Goal: Task Accomplishment & Management: Complete application form

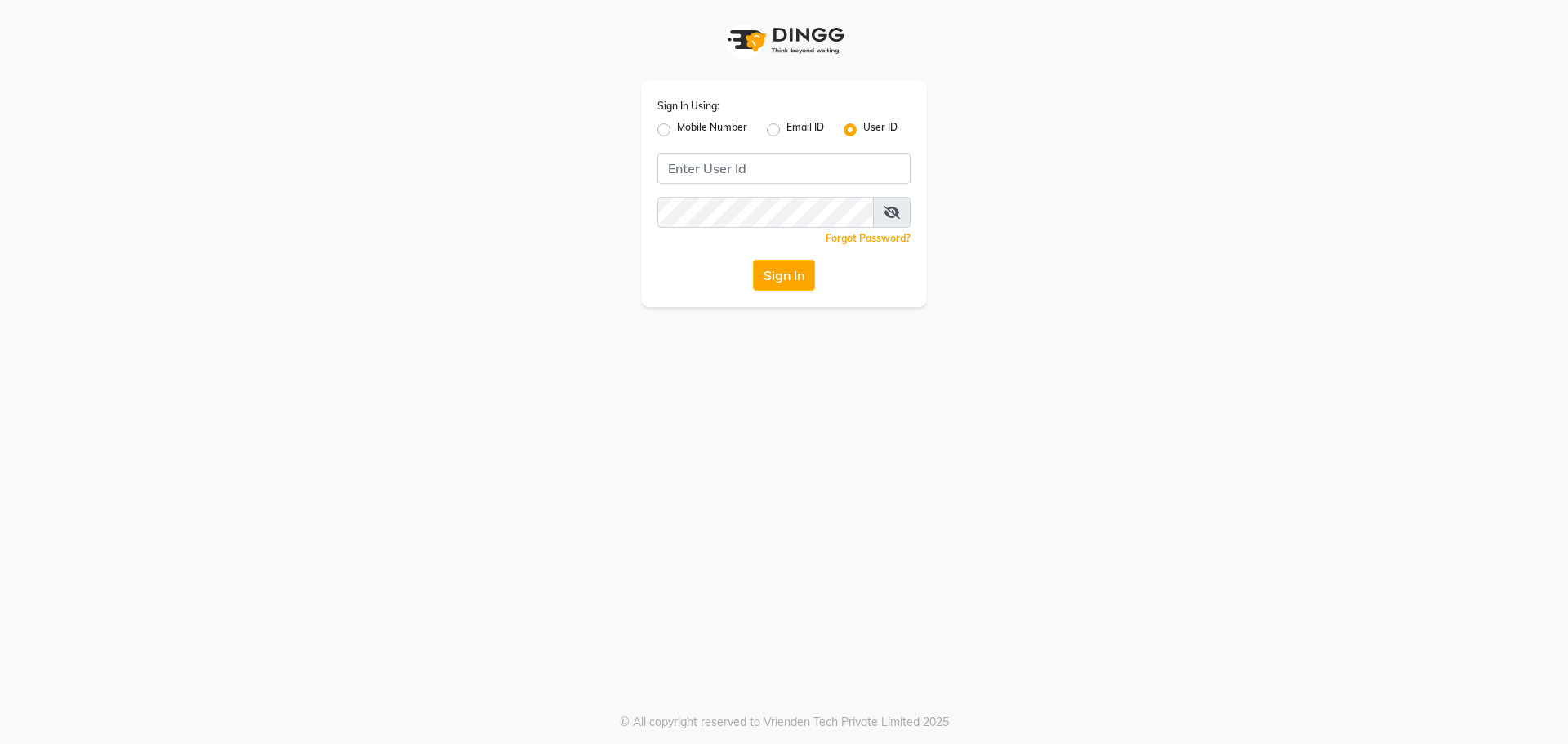
click at [677, 128] on label "Mobile Number" at bounding box center [712, 130] width 71 height 19
click at [677, 128] on input "Mobile Number" at bounding box center [682, 125] width 11 height 11
radio input "true"
radio input "false"
click at [780, 167] on input "Username" at bounding box center [811, 168] width 199 height 31
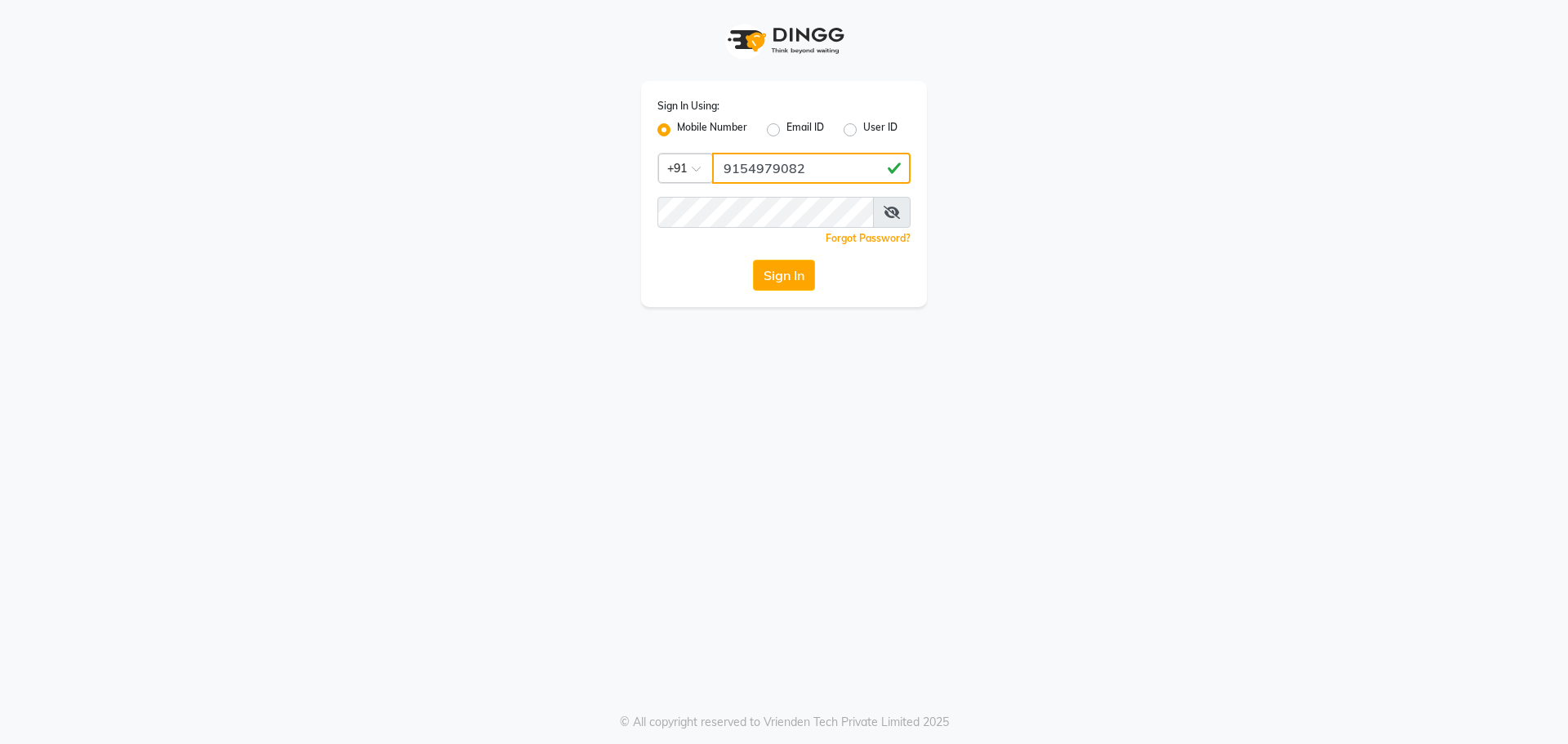
type input "9154979082"
click at [753, 259] on button "Sign In" at bounding box center [784, 274] width 62 height 31
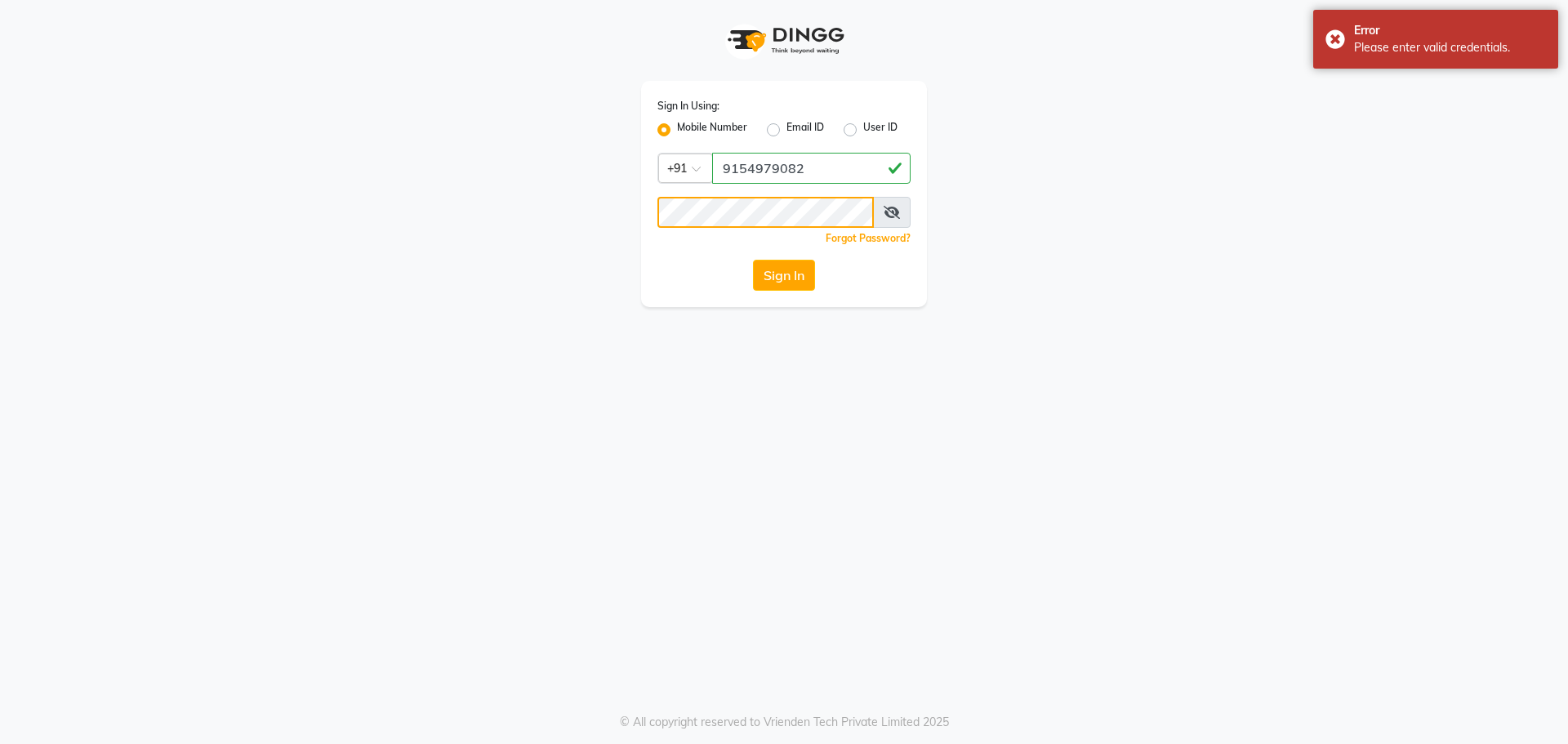
click at [753, 259] on button "Sign In" at bounding box center [784, 274] width 62 height 31
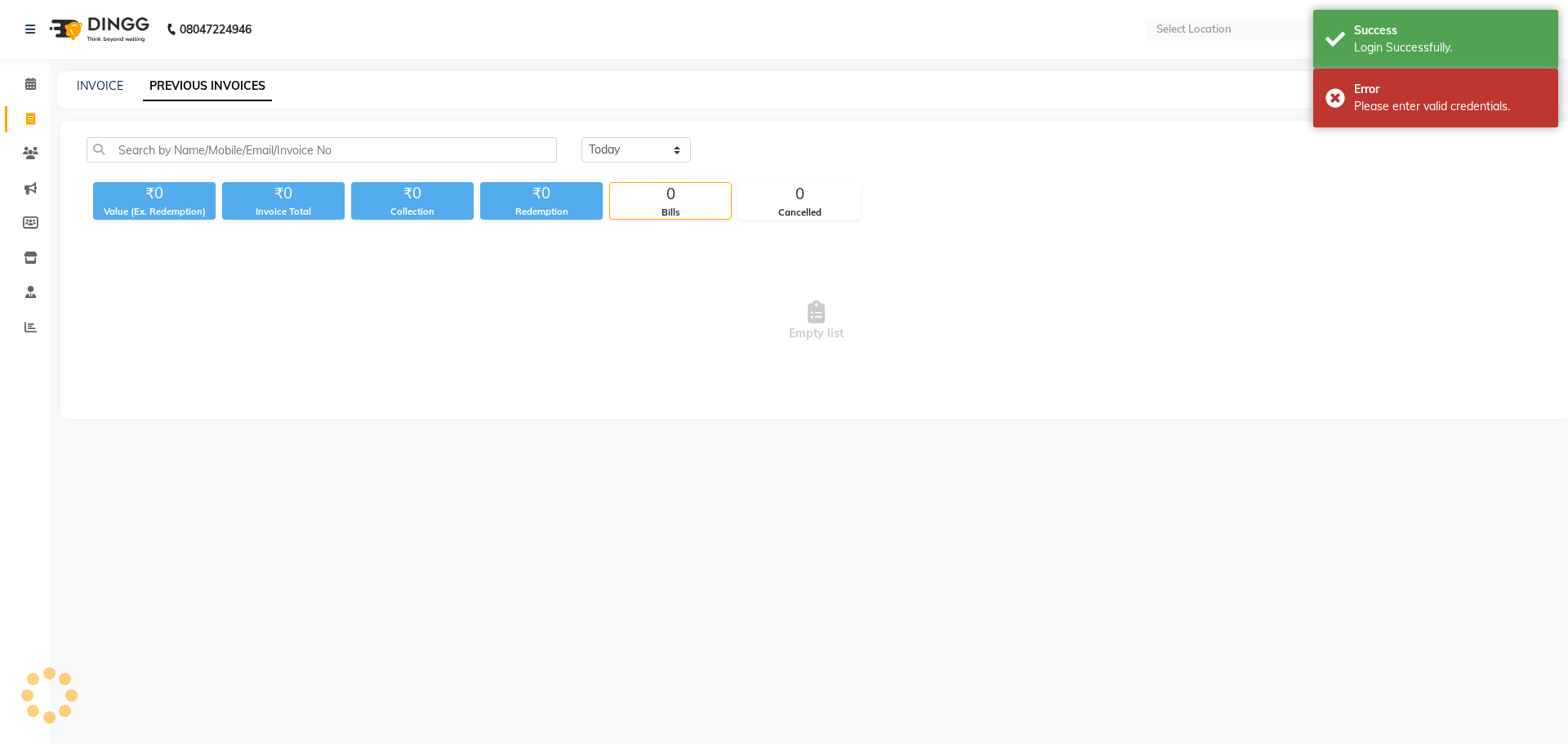
select select "en"
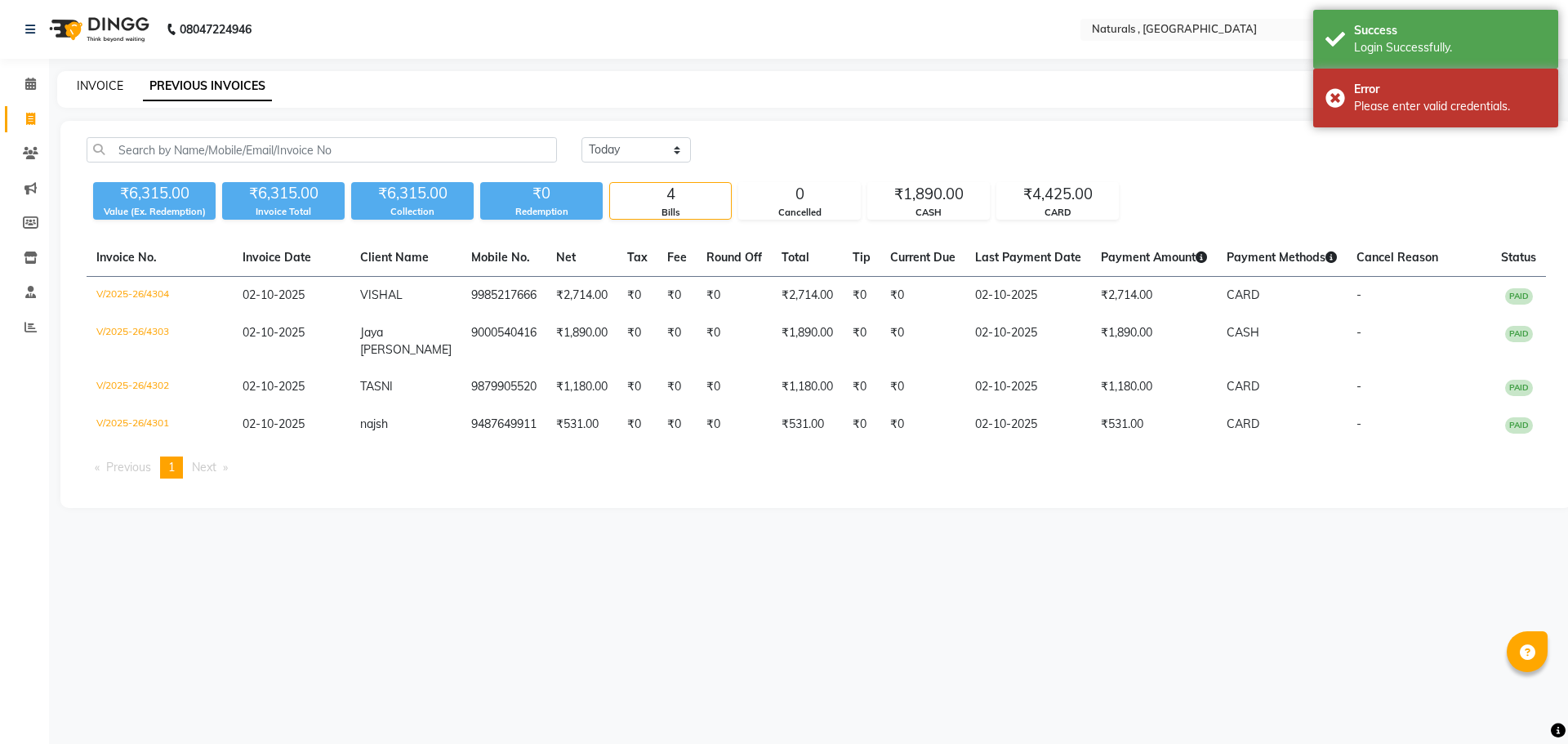
click at [99, 84] on link "INVOICE" at bounding box center [100, 86] width 47 height 15
select select "service"
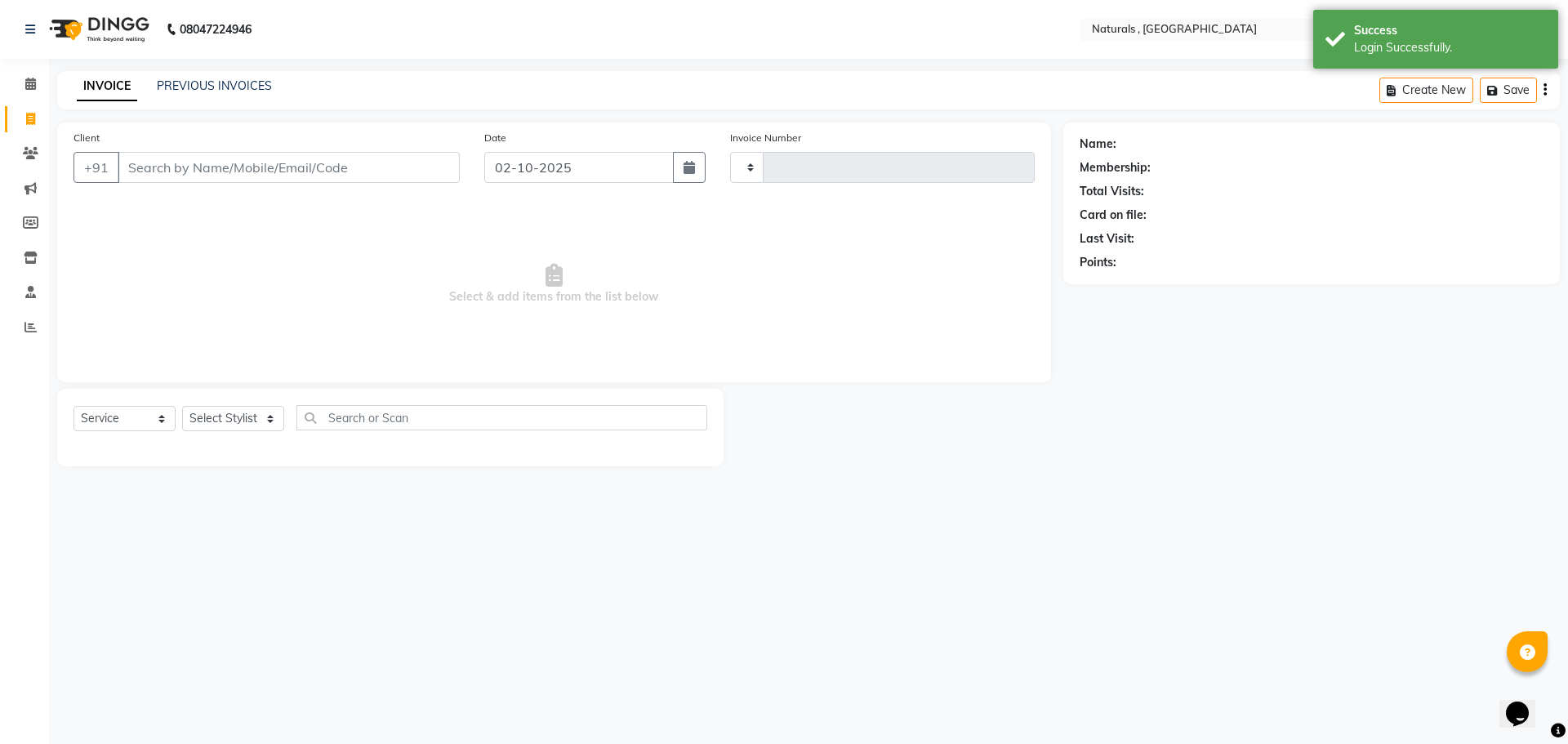
type input "4305"
select select "5818"
click at [257, 415] on select "Select Stylist" at bounding box center [233, 418] width 102 height 26
click at [275, 166] on input "Client" at bounding box center [289, 167] width 343 height 31
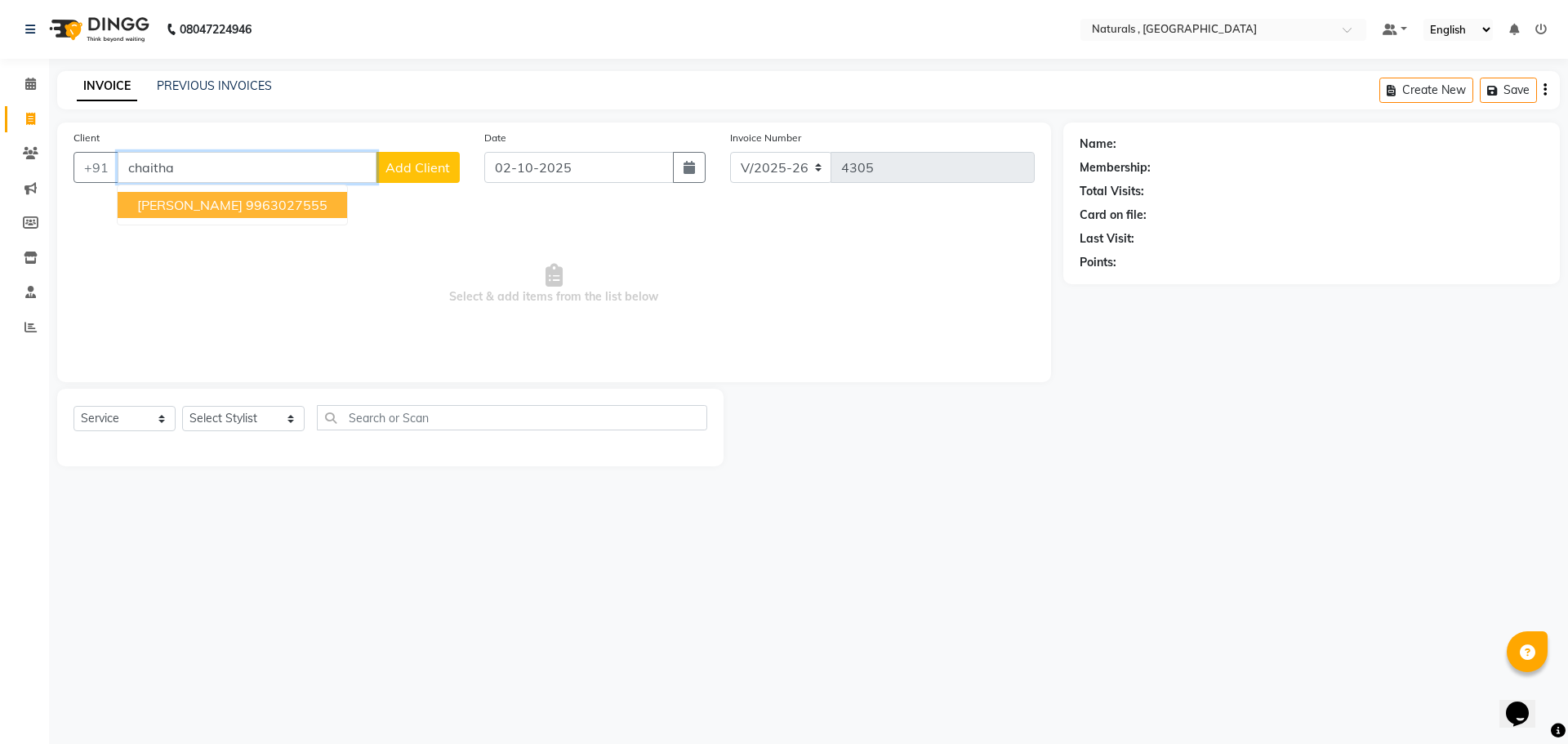
click at [249, 158] on input "chaitha" at bounding box center [246, 167] width 259 height 31
click at [257, 158] on input "chaitha" at bounding box center [246, 167] width 259 height 31
click at [289, 207] on ngb-highlight "8768 488888" at bounding box center [331, 205] width 85 height 17
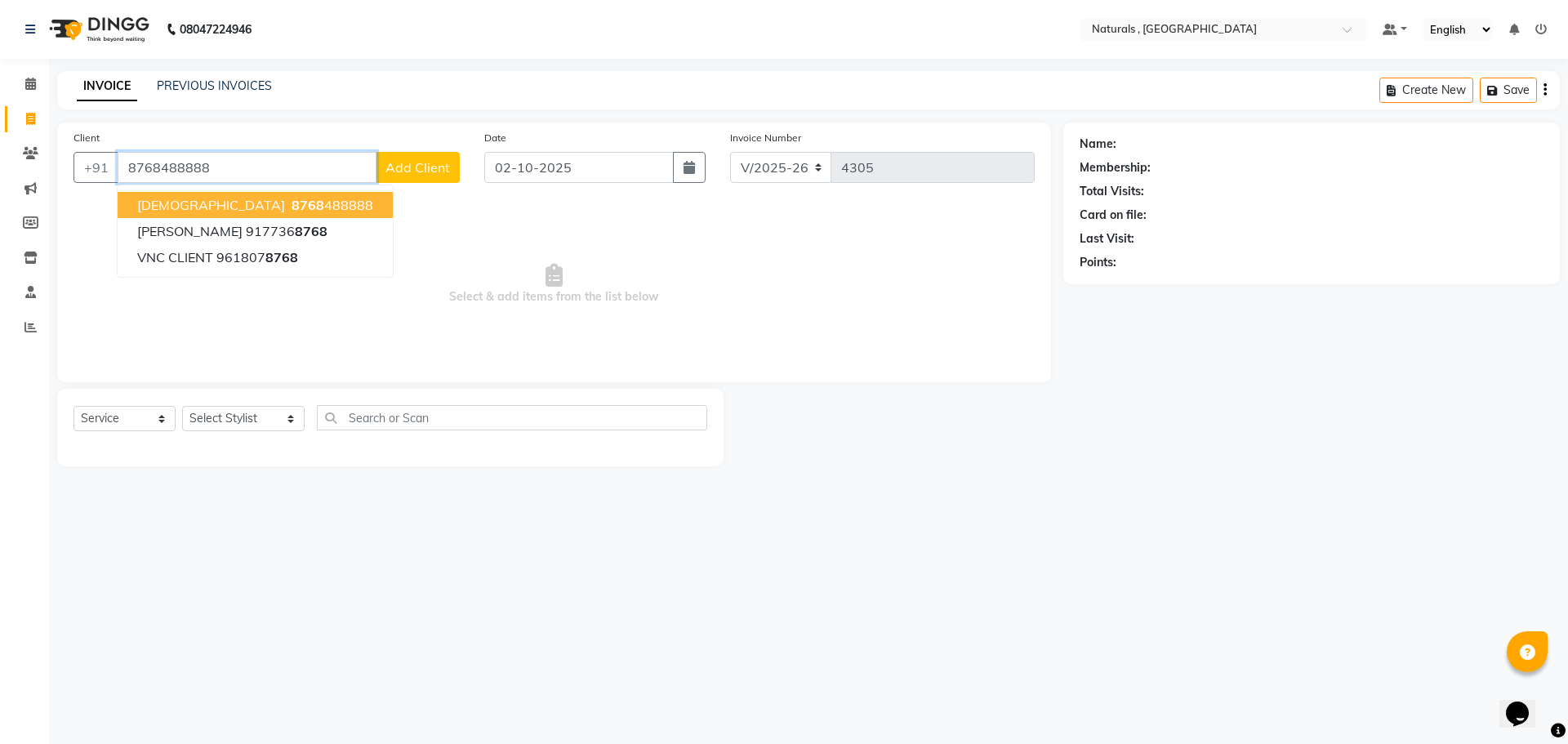
type input "8768488888"
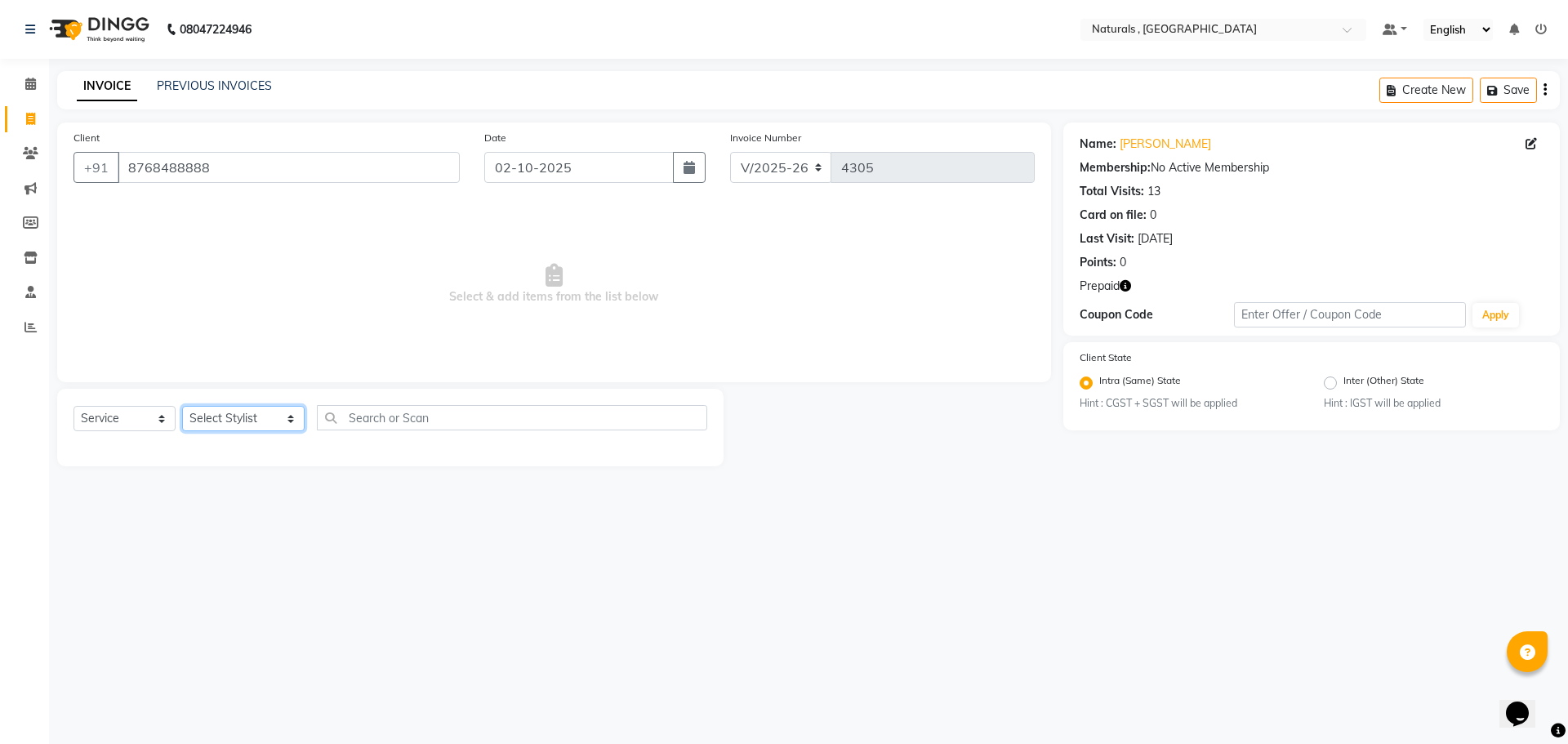
click at [260, 429] on select "Select Stylist ASFIYA (L-3) BHAGYA SHREE GM JAGDISH (L-2) KARIM ( L-2 ) MEHARBA…" at bounding box center [243, 418] width 123 height 26
select select "40710"
click at [182, 406] on select "Select Stylist ASFIYA (L-3) BHAGYA SHREE GM JAGDISH (L-2) KARIM ( L-2 ) MEHARBA…" at bounding box center [243, 418] width 123 height 26
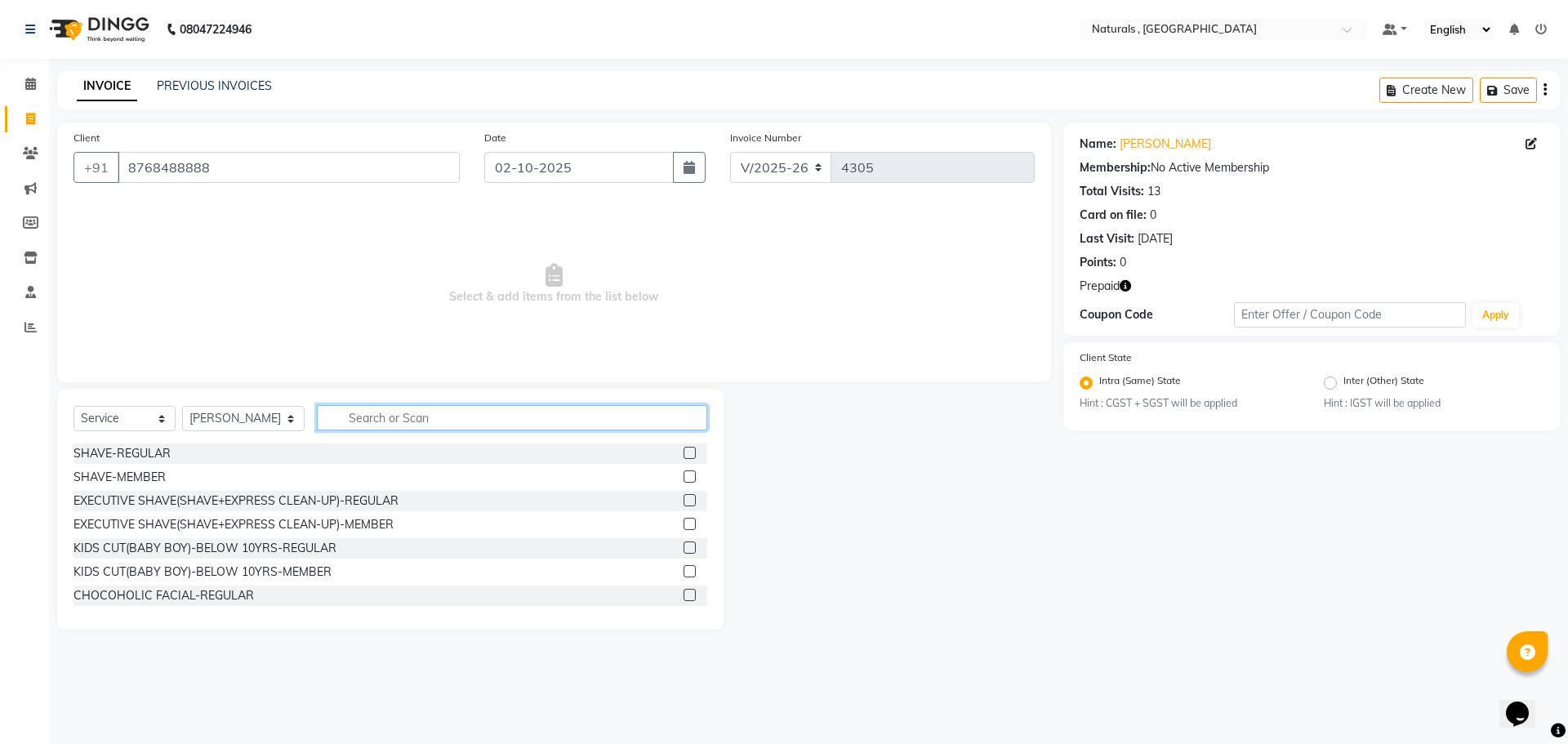
click at [449, 413] on input "text" at bounding box center [512, 417] width 391 height 26
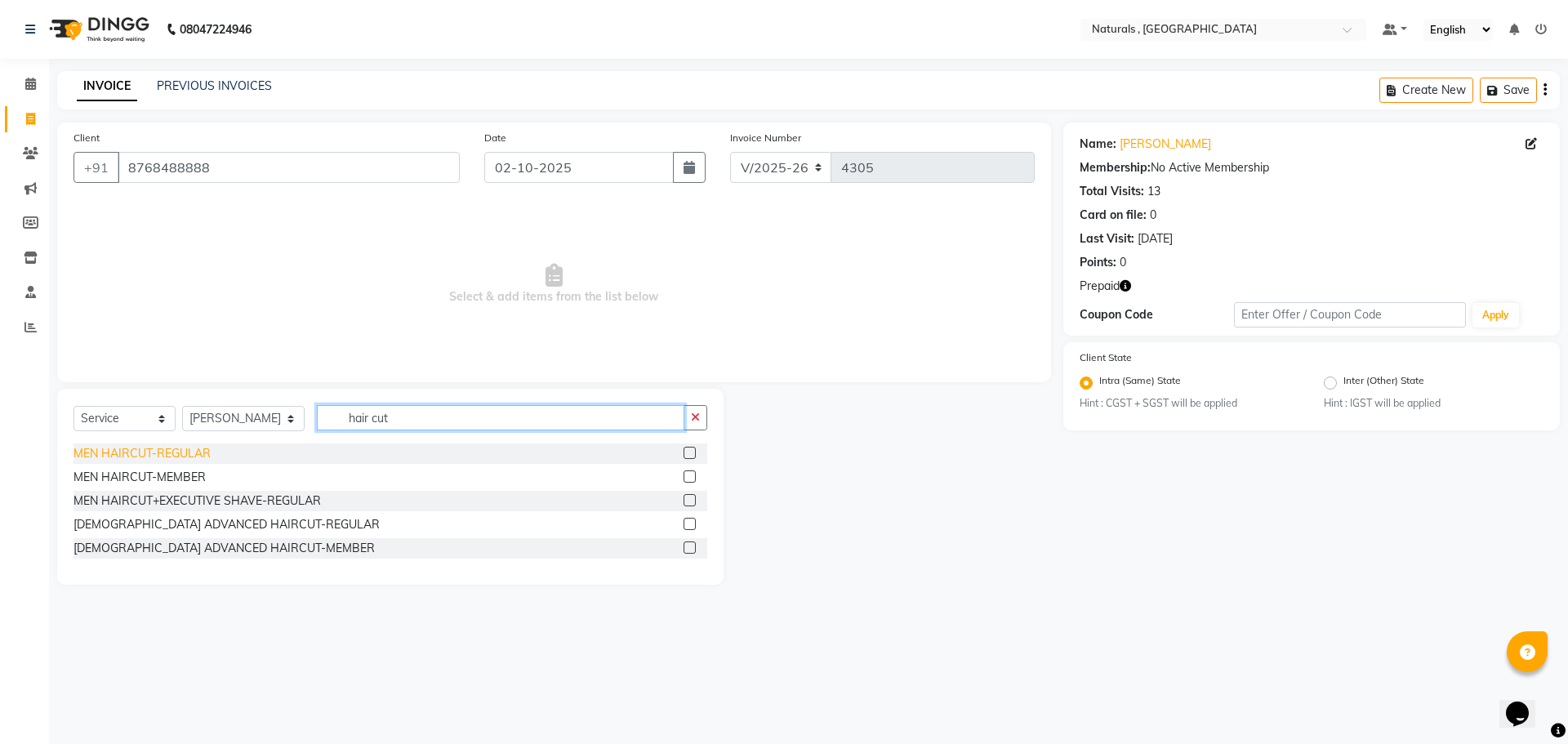
type input "hair cut"
click at [102, 452] on div "MEN HAIRCUT-REGULAR" at bounding box center [141, 453] width 137 height 17
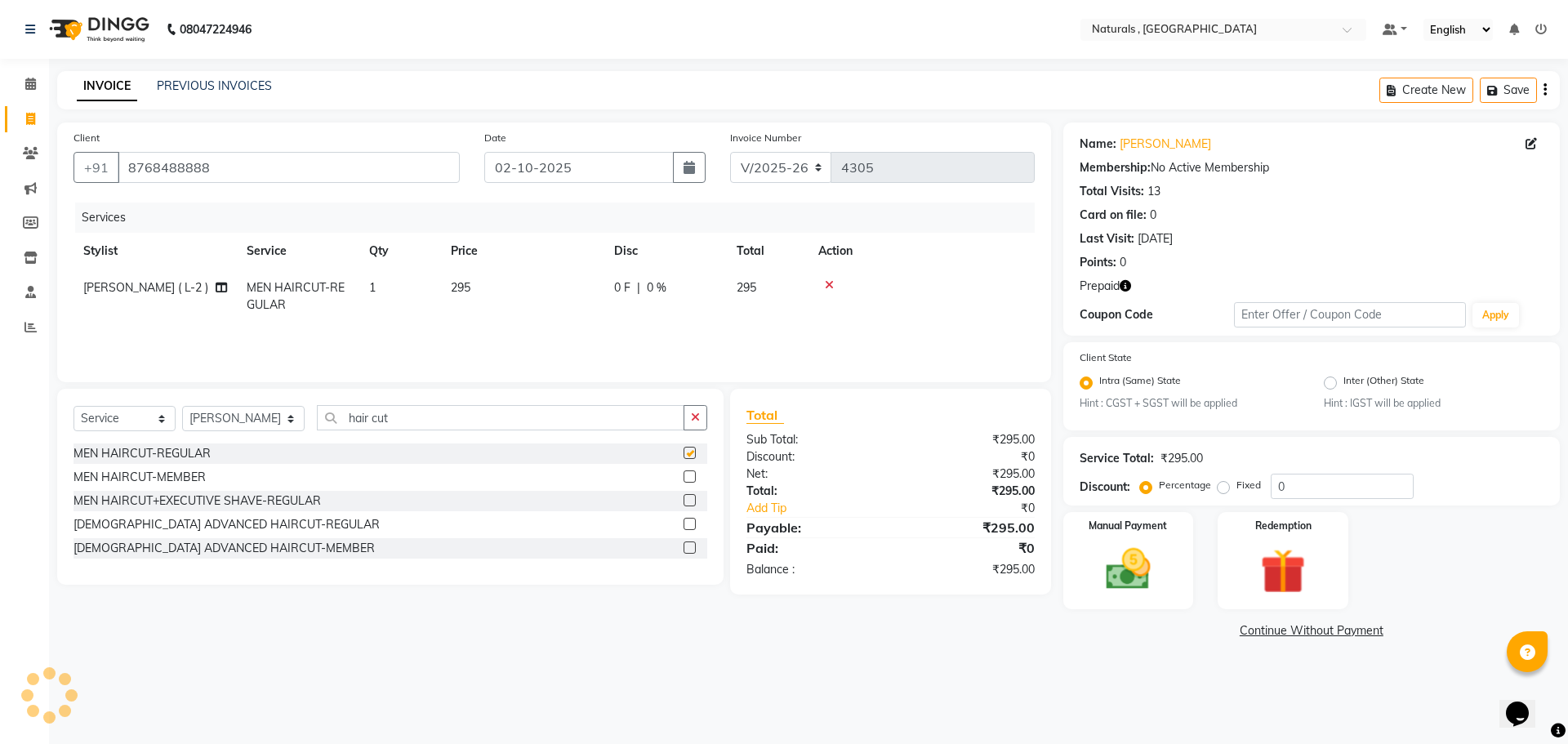
checkbox input "false"
click at [418, 406] on input "hair cut" at bounding box center [501, 417] width 368 height 26
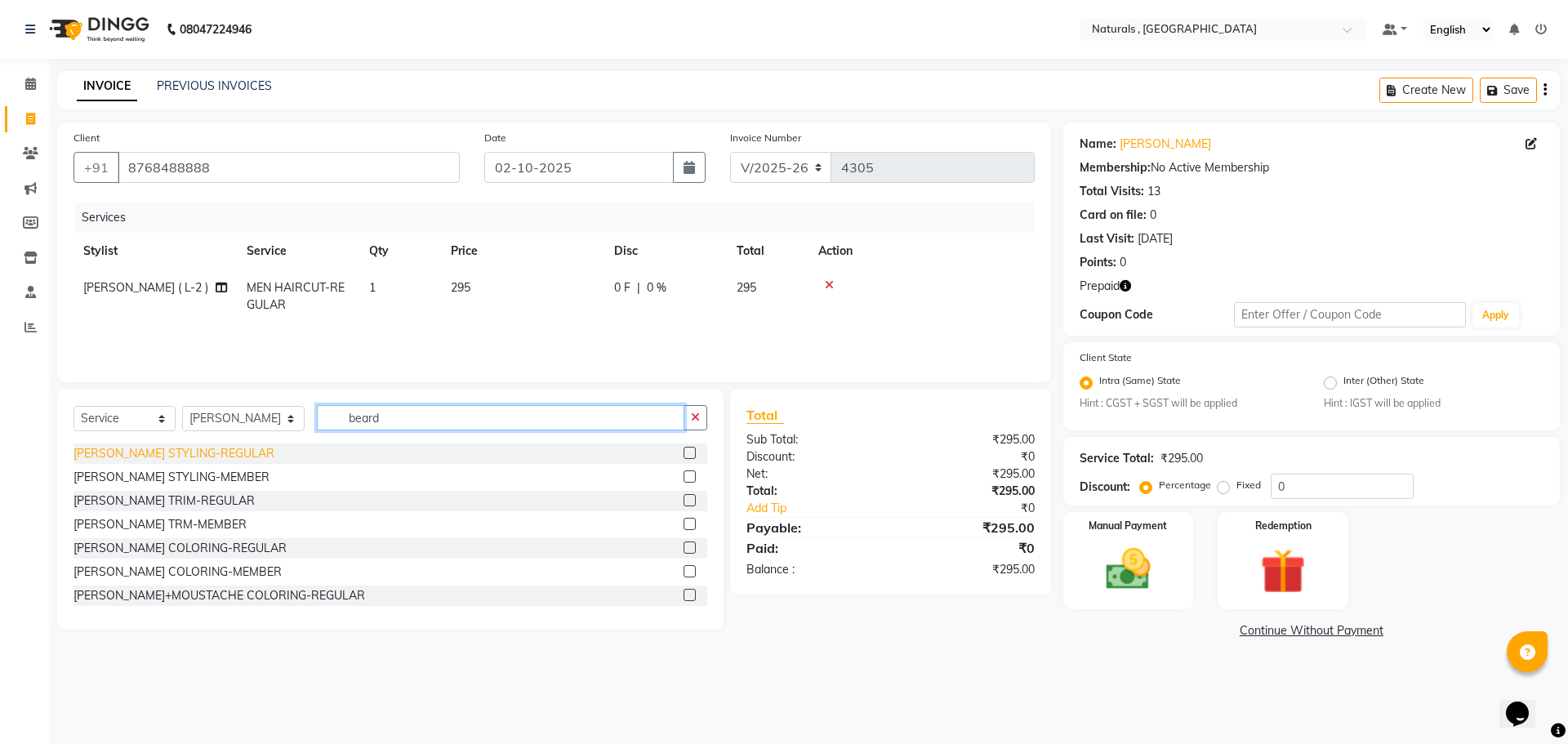
type input "beard"
click at [192, 458] on div "BEARD STYLING-REGULAR" at bounding box center [174, 453] width 201 height 17
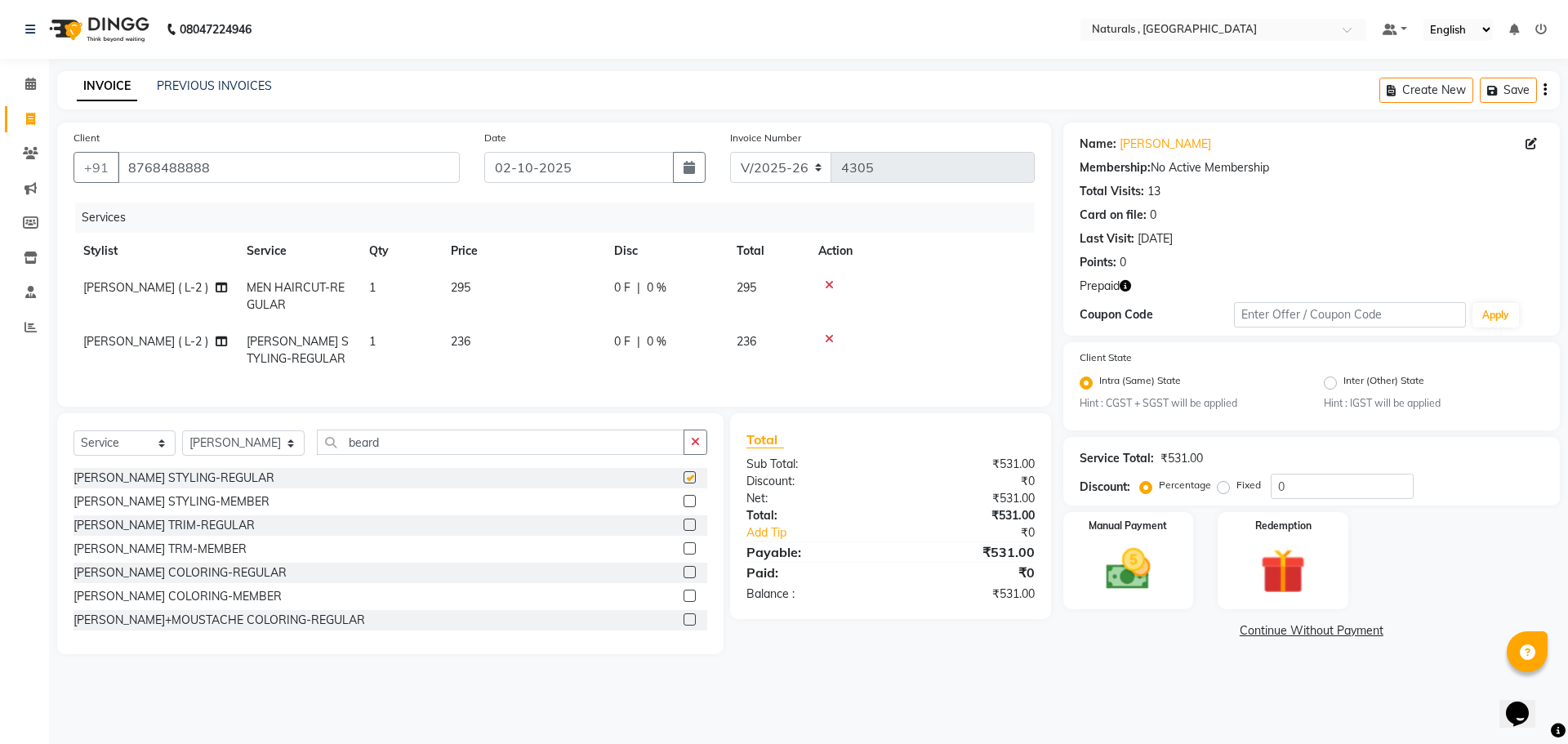
checkbox input "false"
click at [474, 455] on input "beard" at bounding box center [501, 442] width 368 height 26
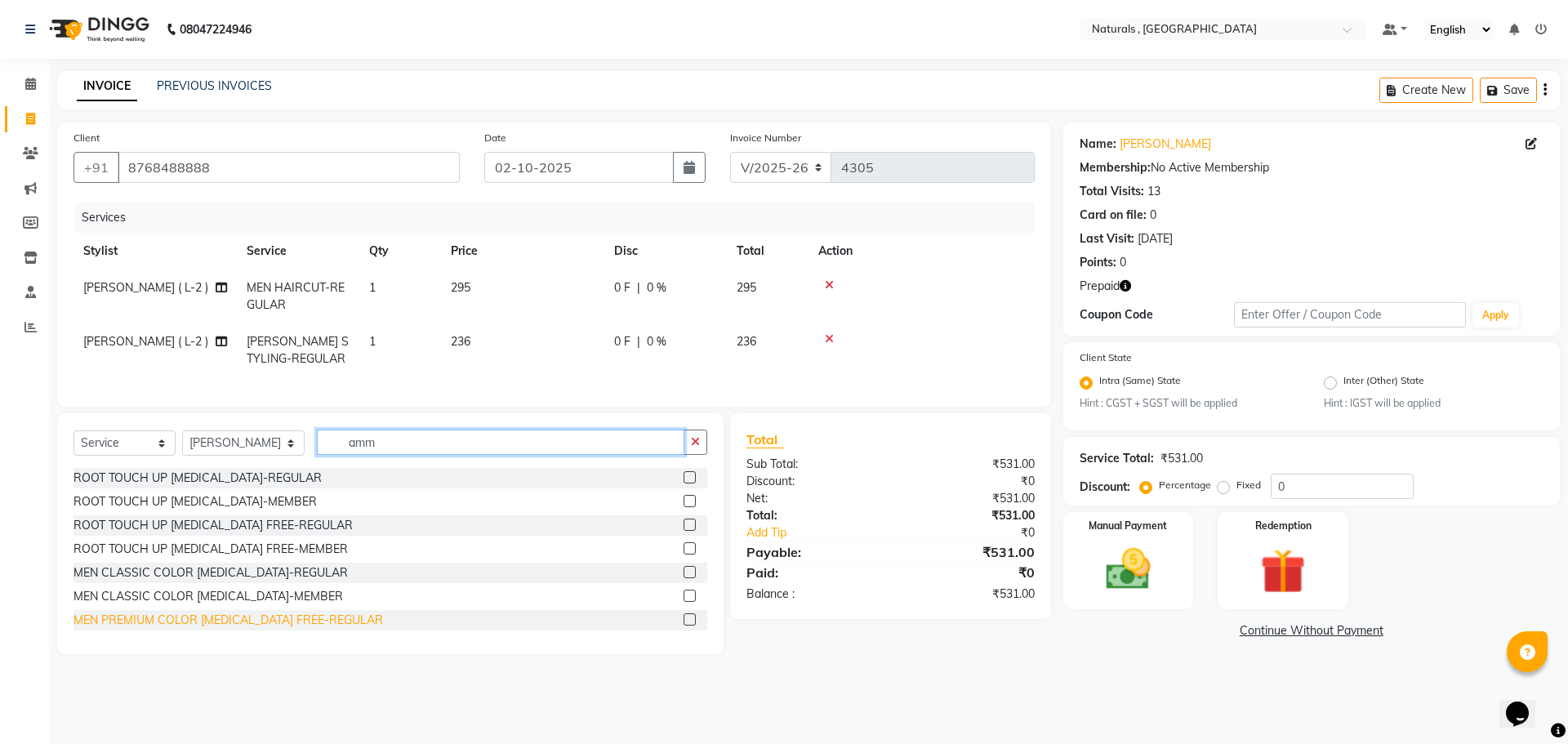
type input "amm"
click at [296, 628] on div "MEN PREMIUM COLOR AMMONIA FREE-REGULAR" at bounding box center [228, 620] width 310 height 17
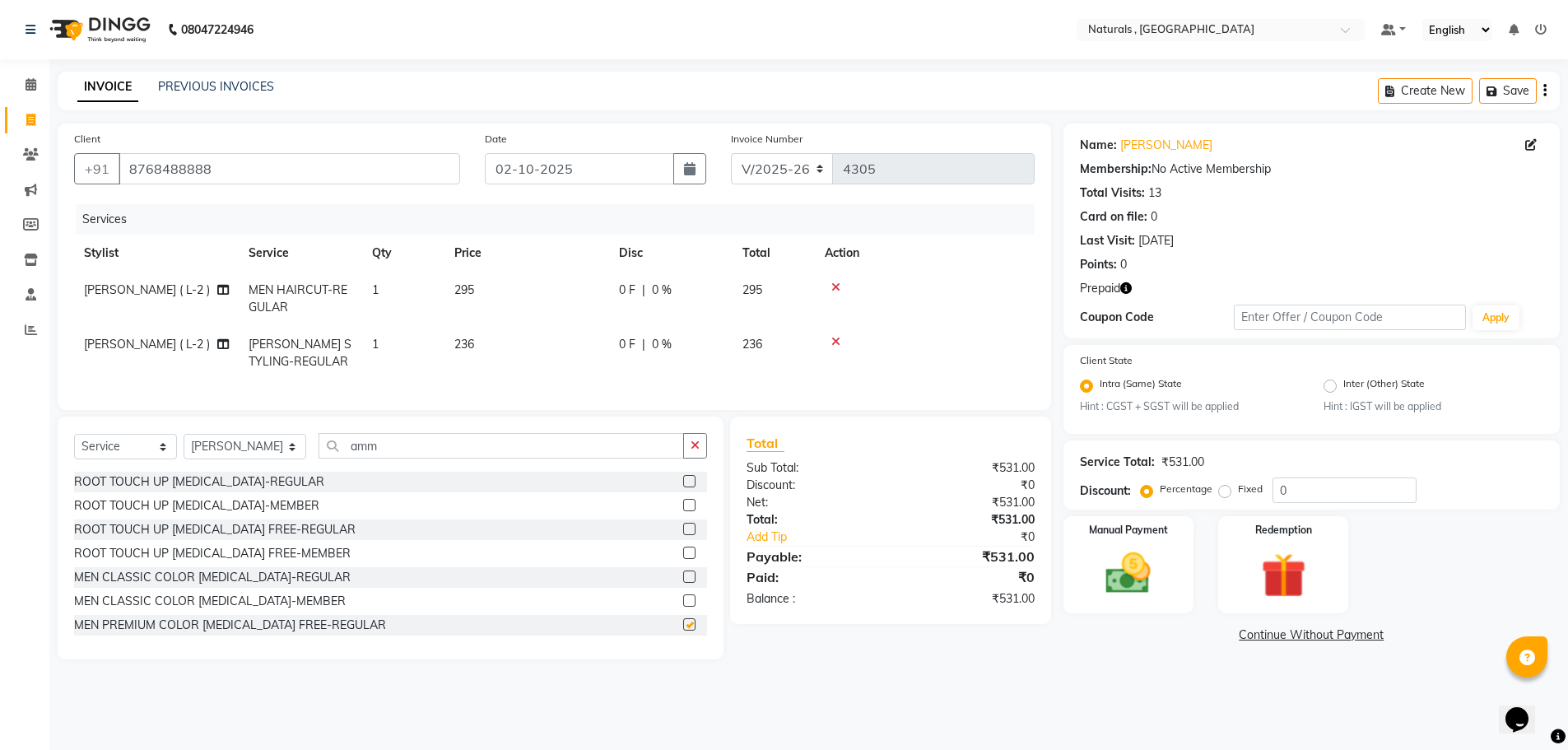
checkbox input "false"
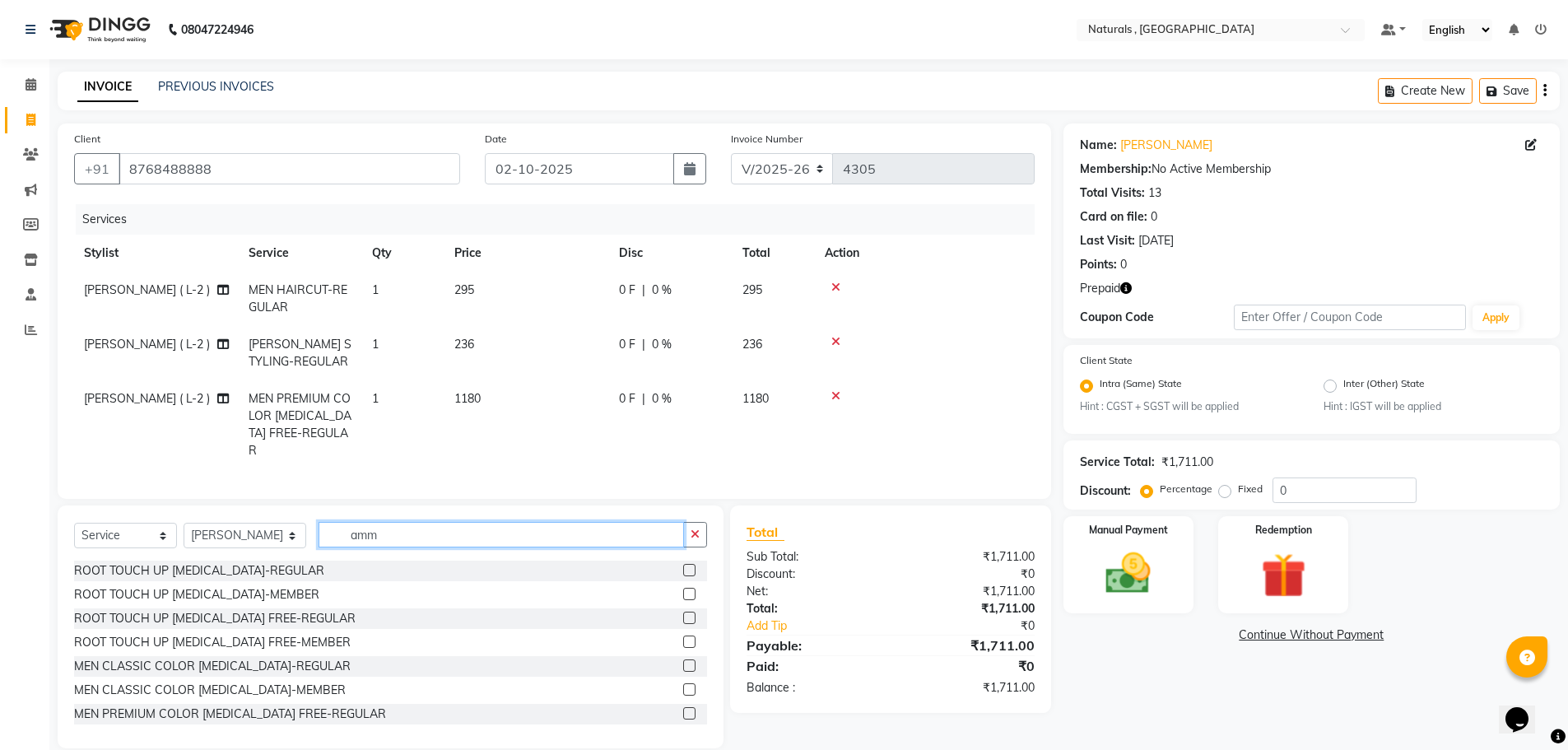
click at [411, 524] on input "amm" at bounding box center [502, 534] width 367 height 26
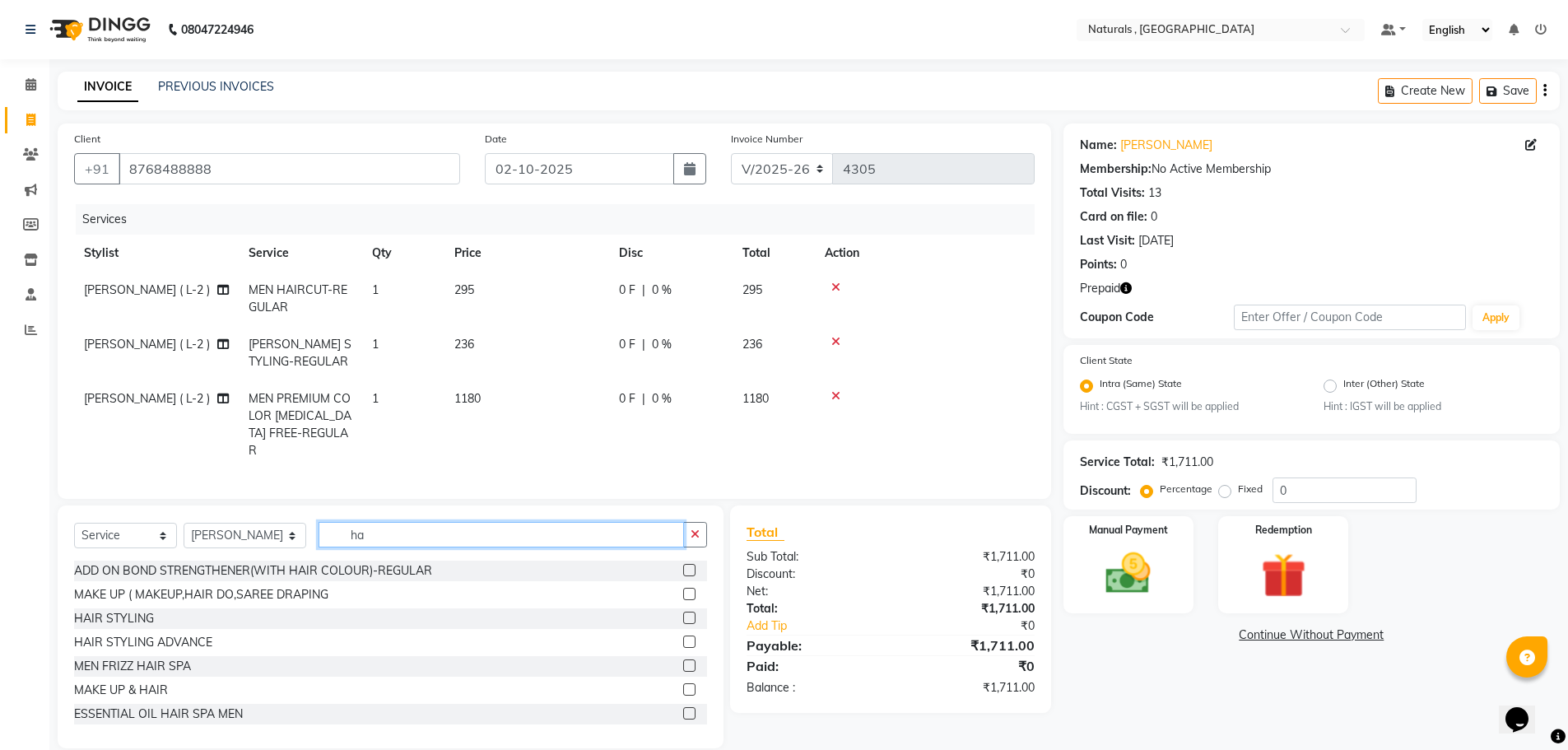
type input "h"
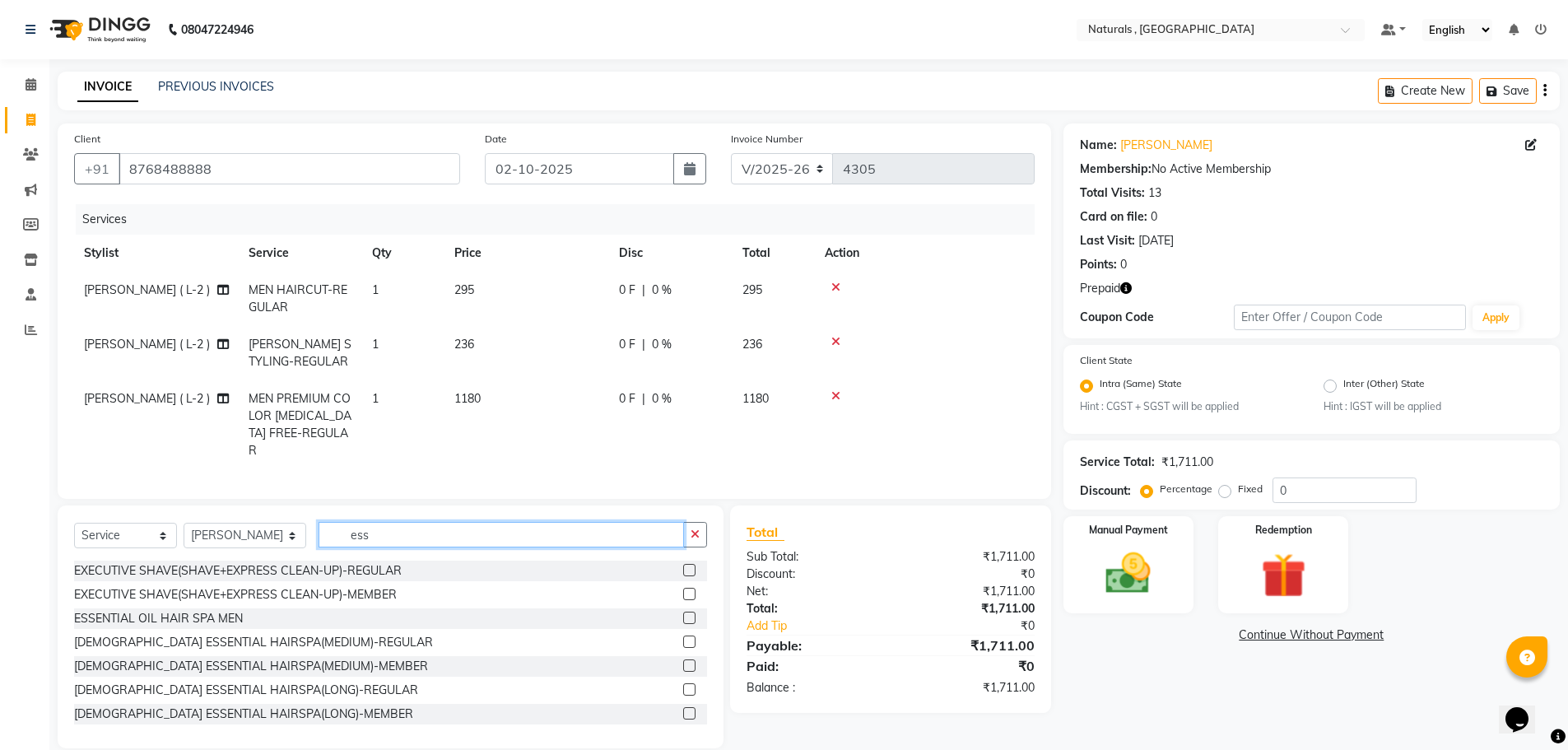
click at [432, 530] on input "ess" at bounding box center [502, 534] width 367 height 26
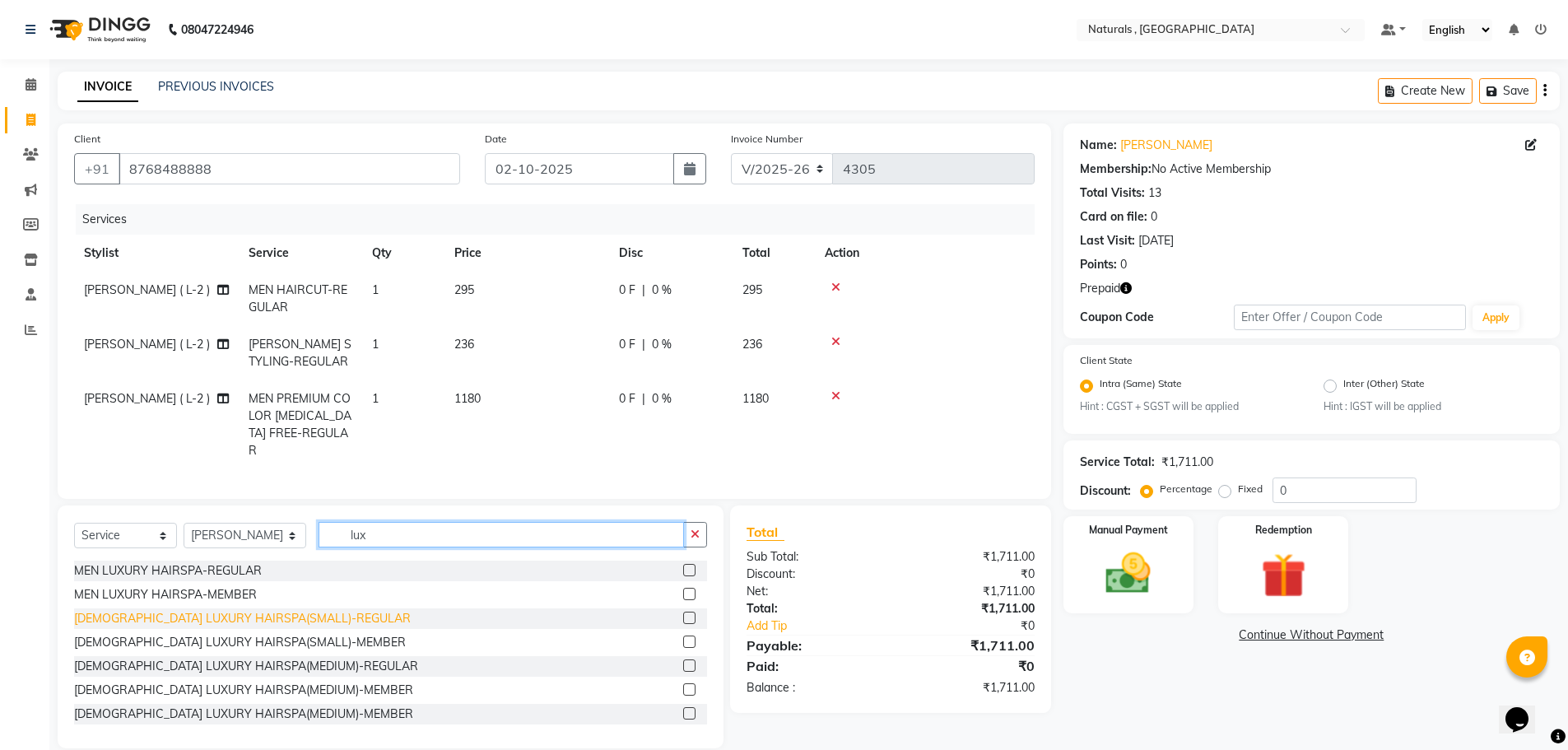
type input "lux"
click at [191, 614] on div "FEMALE LUXURY HAIRSPA(SMALL)-REGULAR" at bounding box center [242, 617] width 336 height 17
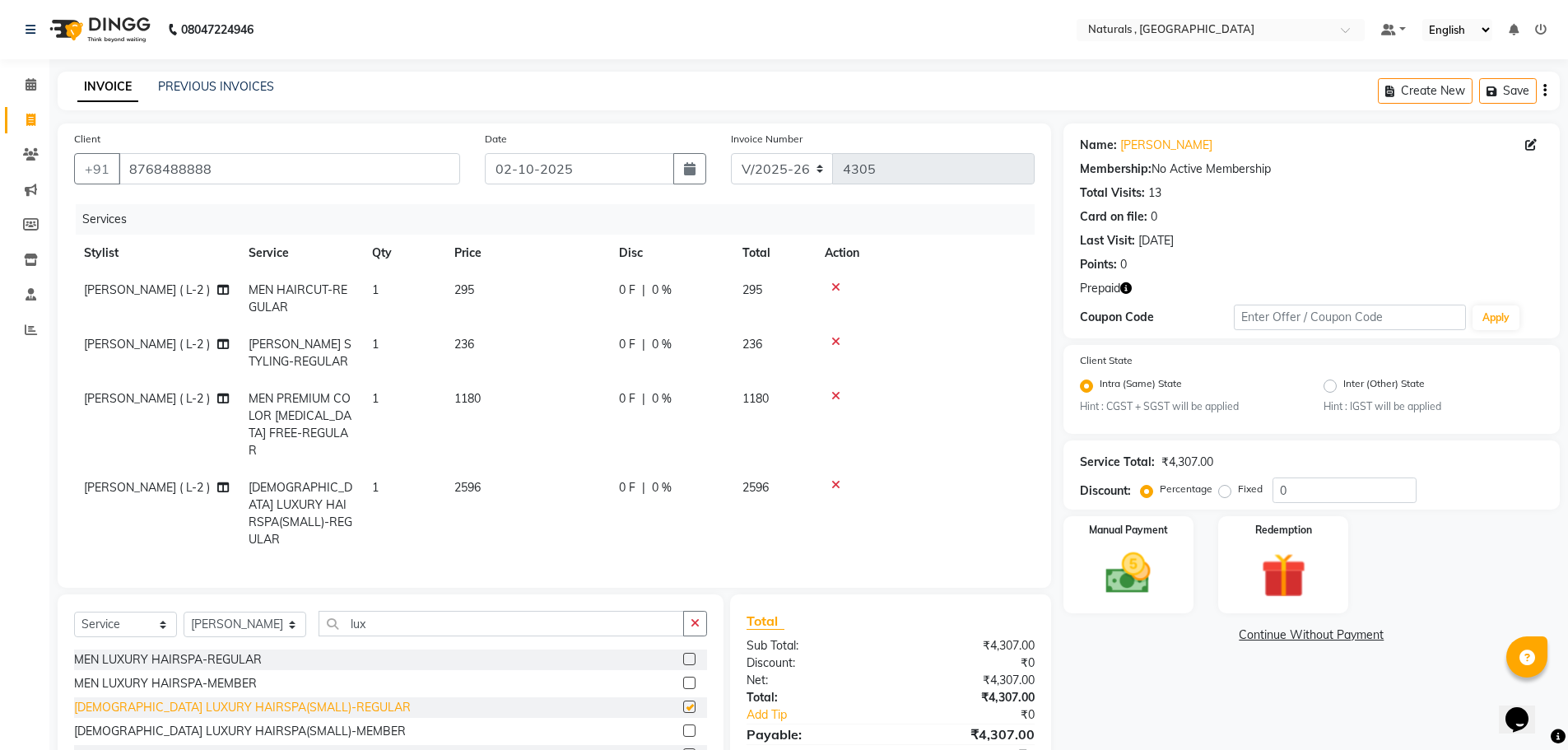
checkbox input "false"
click at [208, 722] on div "FEMALE LUXURY HAIRSPA(SMALL)-MEMBER" at bounding box center [239, 730] width 332 height 17
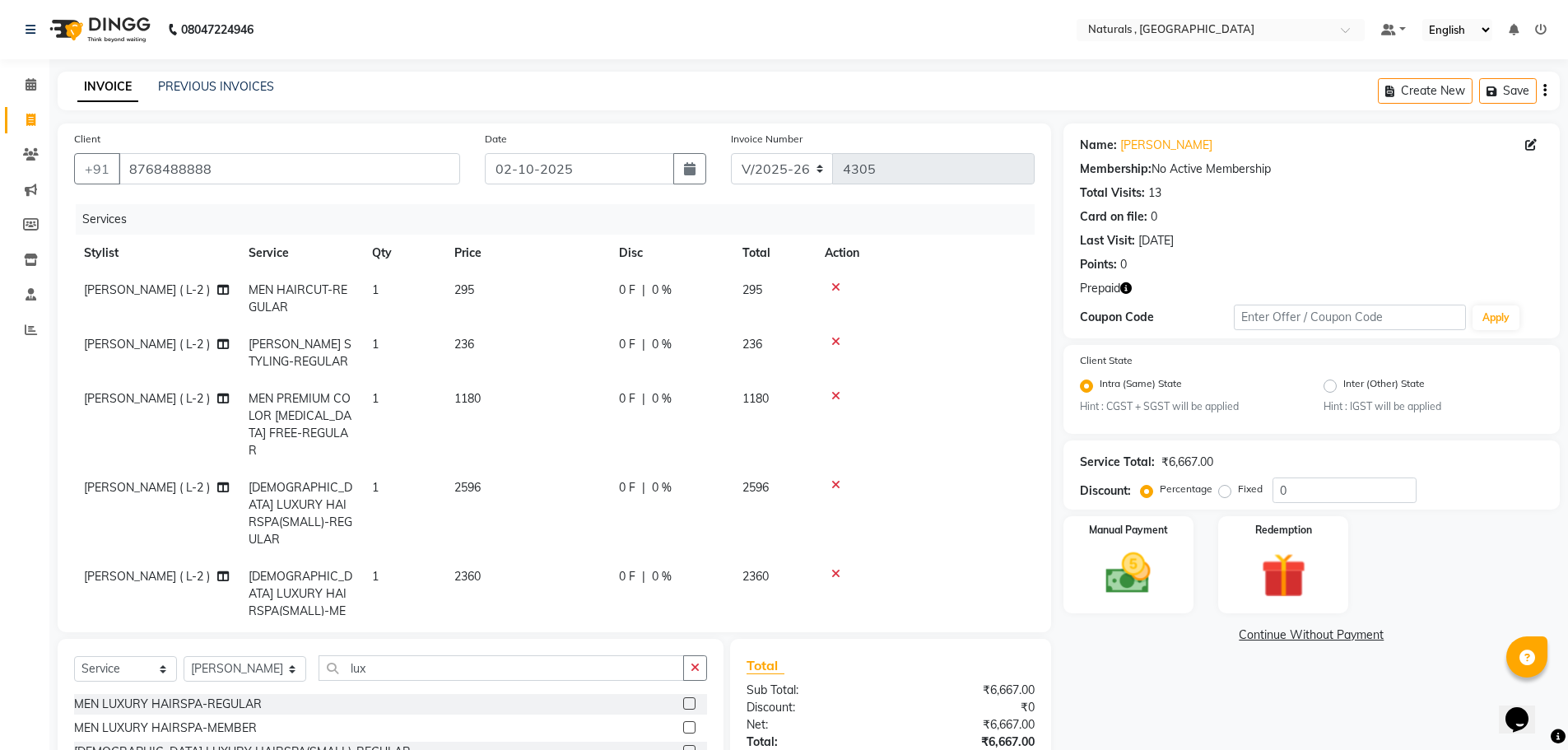
checkbox input "false"
click at [838, 479] on icon at bounding box center [836, 484] width 9 height 12
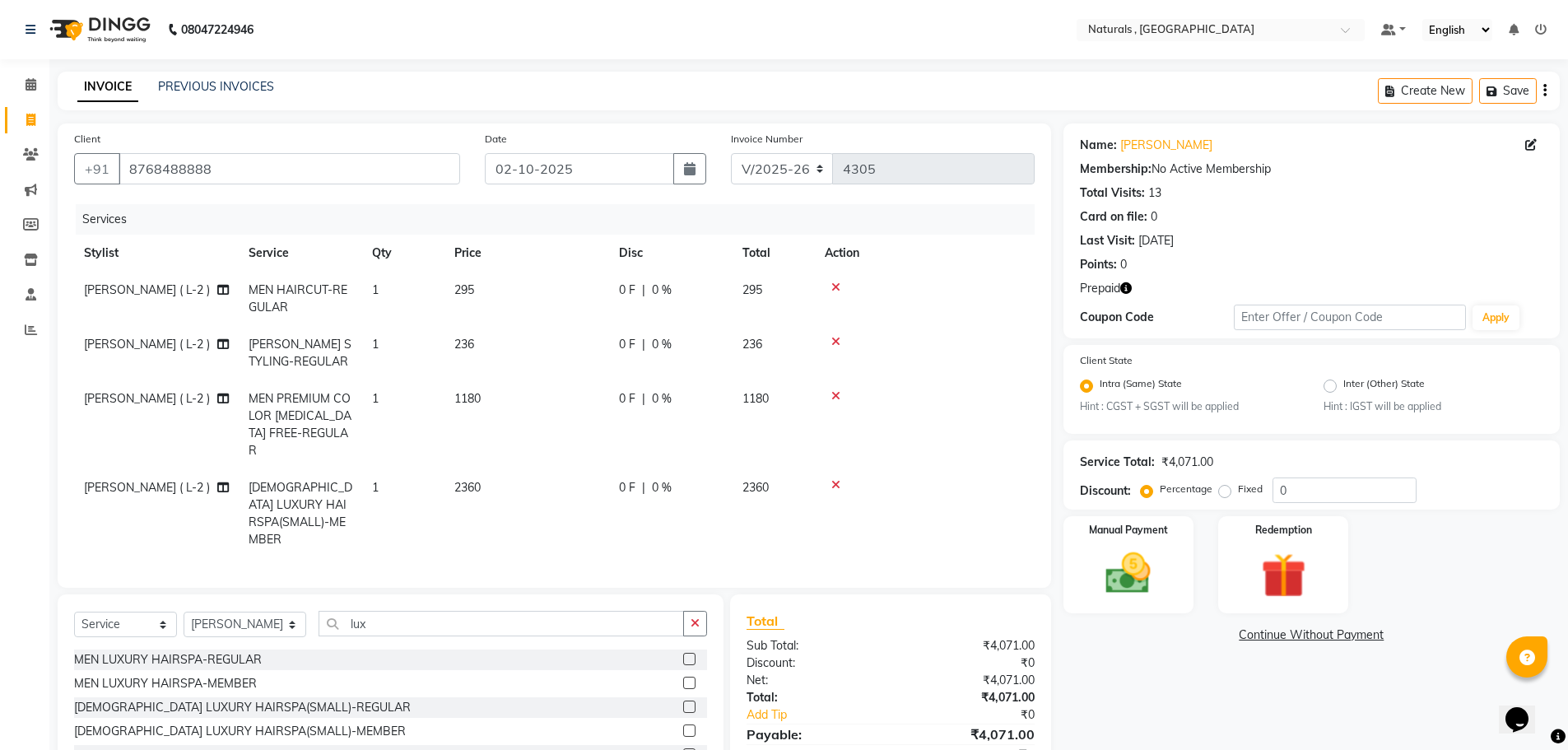
click at [838, 479] on icon at bounding box center [836, 484] width 9 height 12
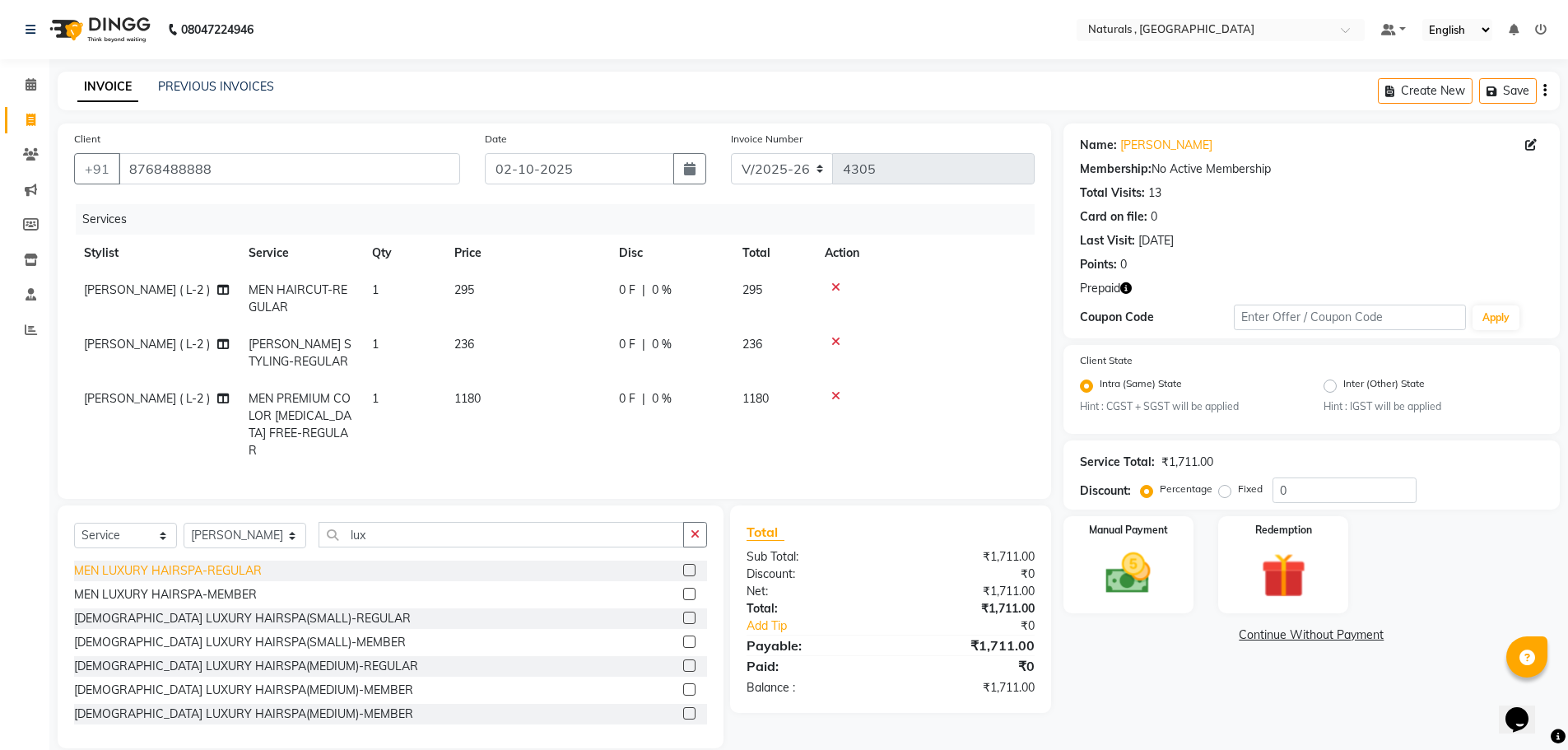
click at [150, 563] on div "MEN LUXURY HAIRSPA-REGULAR" at bounding box center [167, 570] width 188 height 17
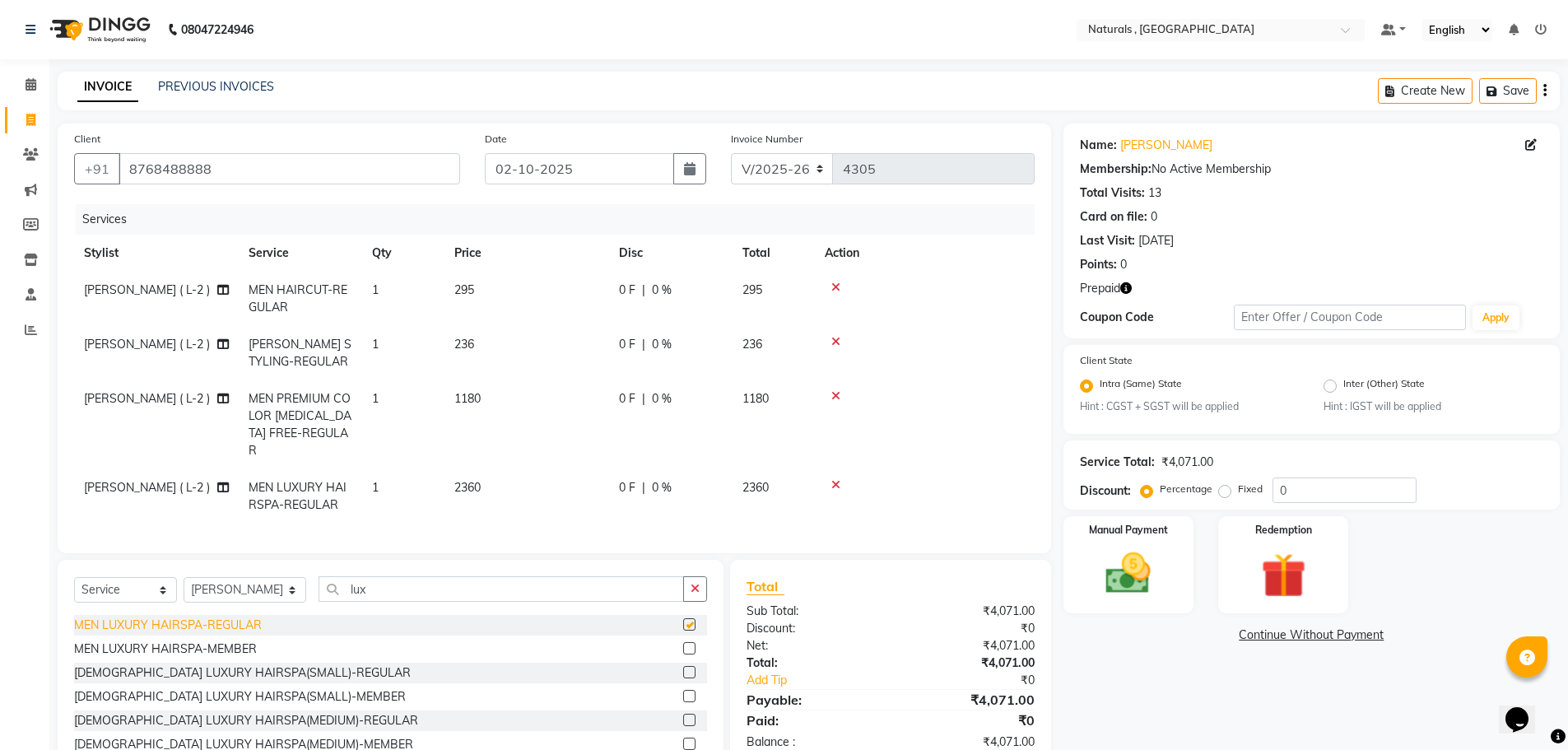
checkbox input "false"
click at [397, 584] on input "lux" at bounding box center [502, 589] width 367 height 26
type input "prem"
click at [151, 620] on div "PREMIUM DE-TAN" at bounding box center [148, 625] width 149 height 17
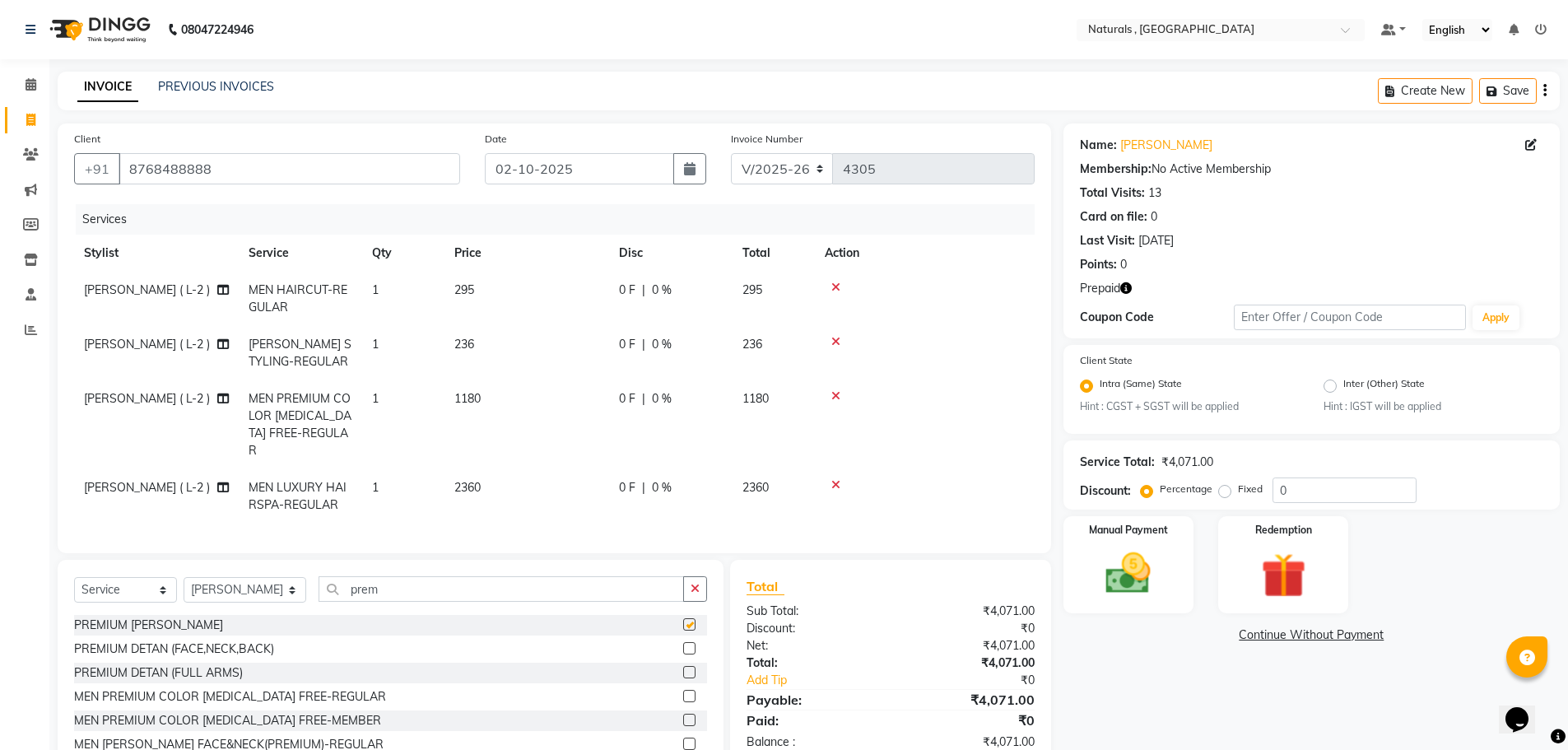
checkbox input "false"
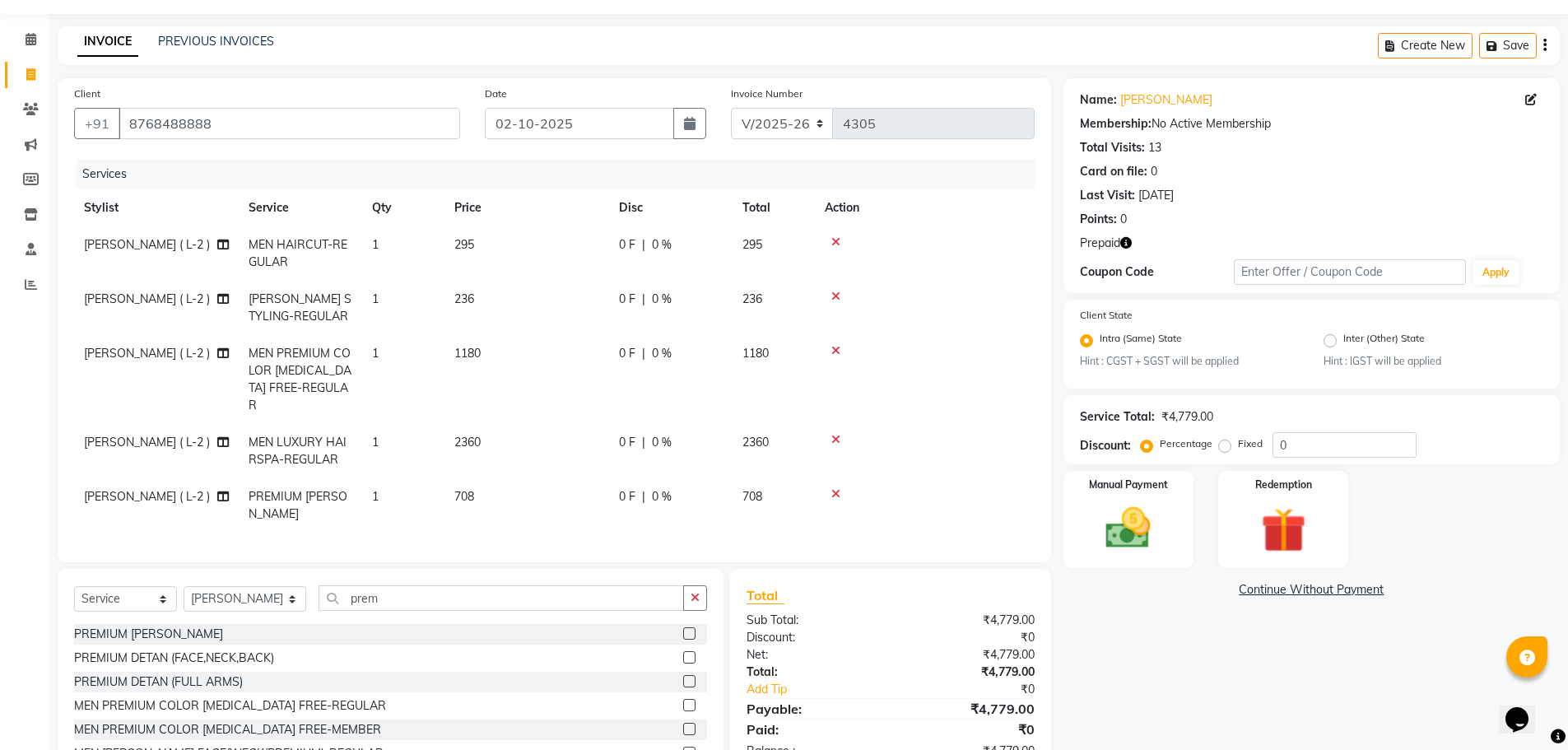
scroll to position [88, 0]
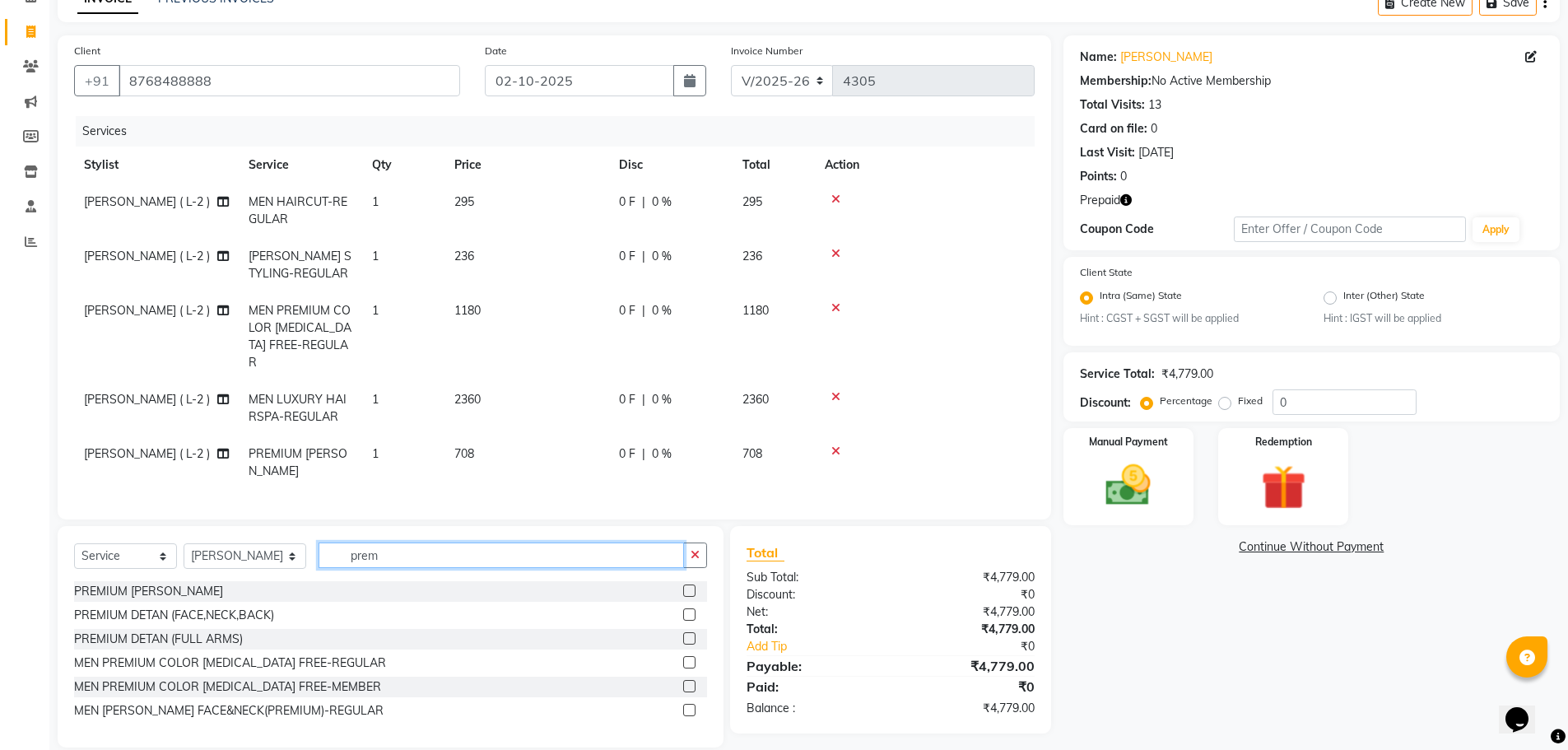
click at [415, 543] on input "prem" at bounding box center [502, 555] width 367 height 26
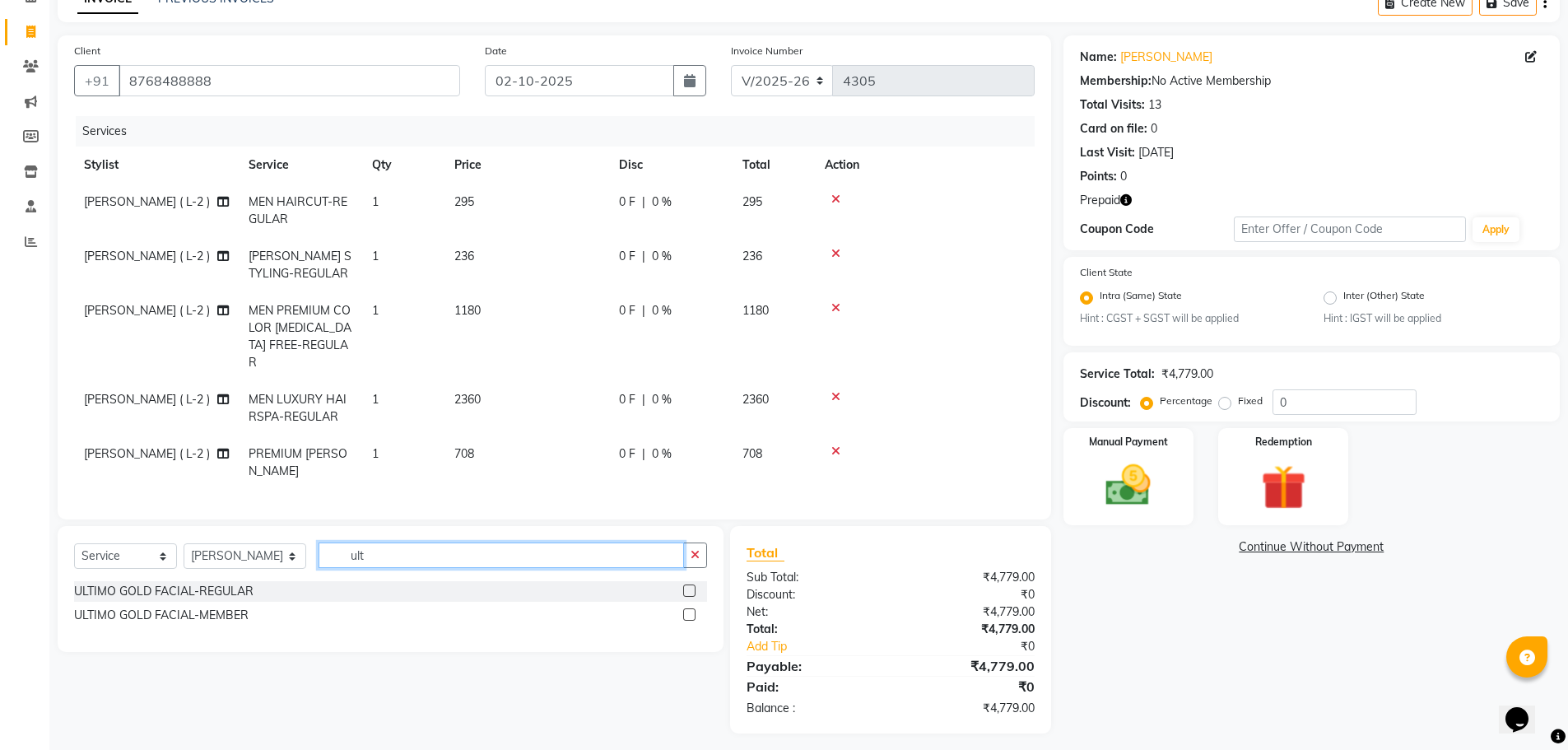
scroll to position [74, 0]
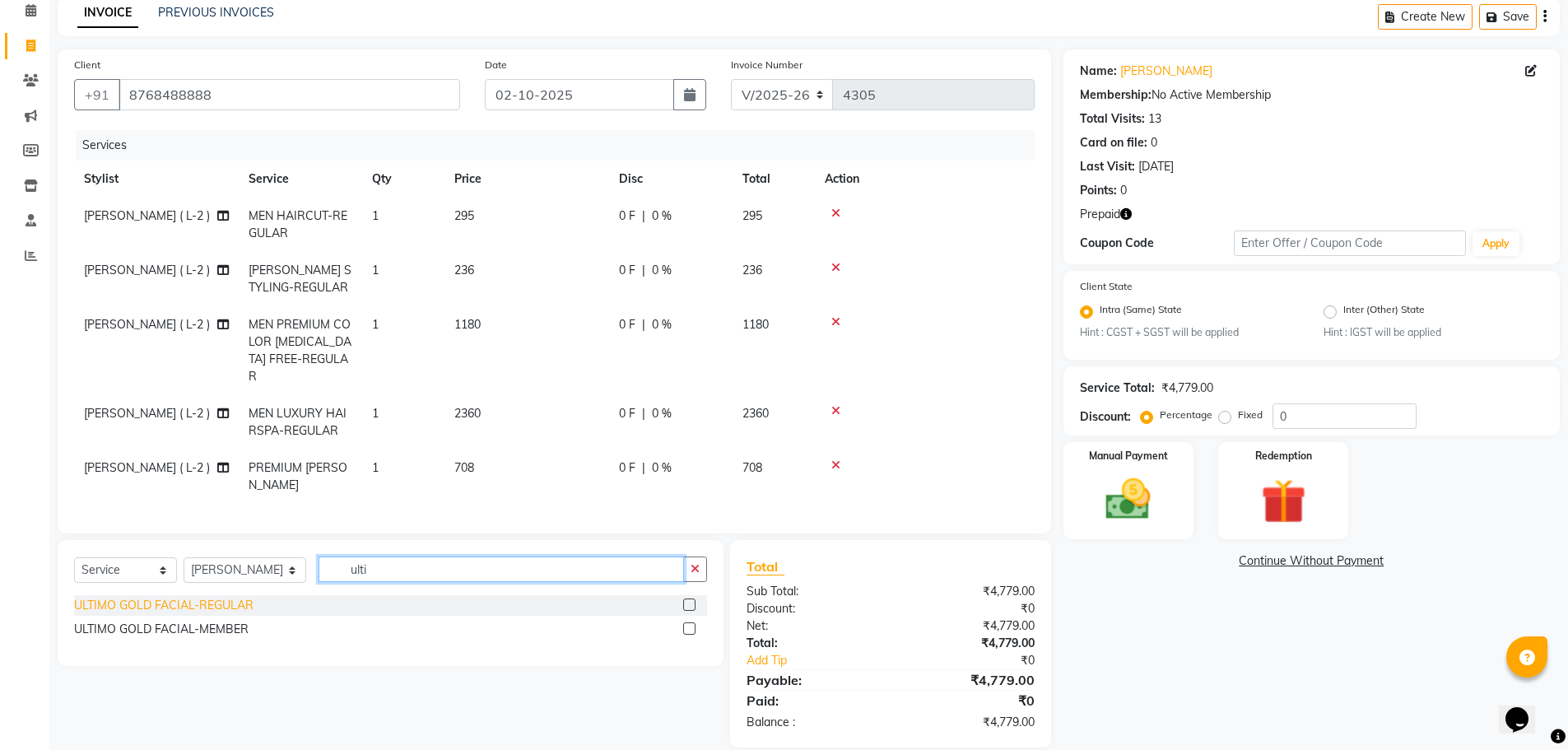
type input "ulti"
click at [173, 597] on div "ULTIMO GOLD FACIAL-REGULAR" at bounding box center [164, 605] width 180 height 17
checkbox input "false"
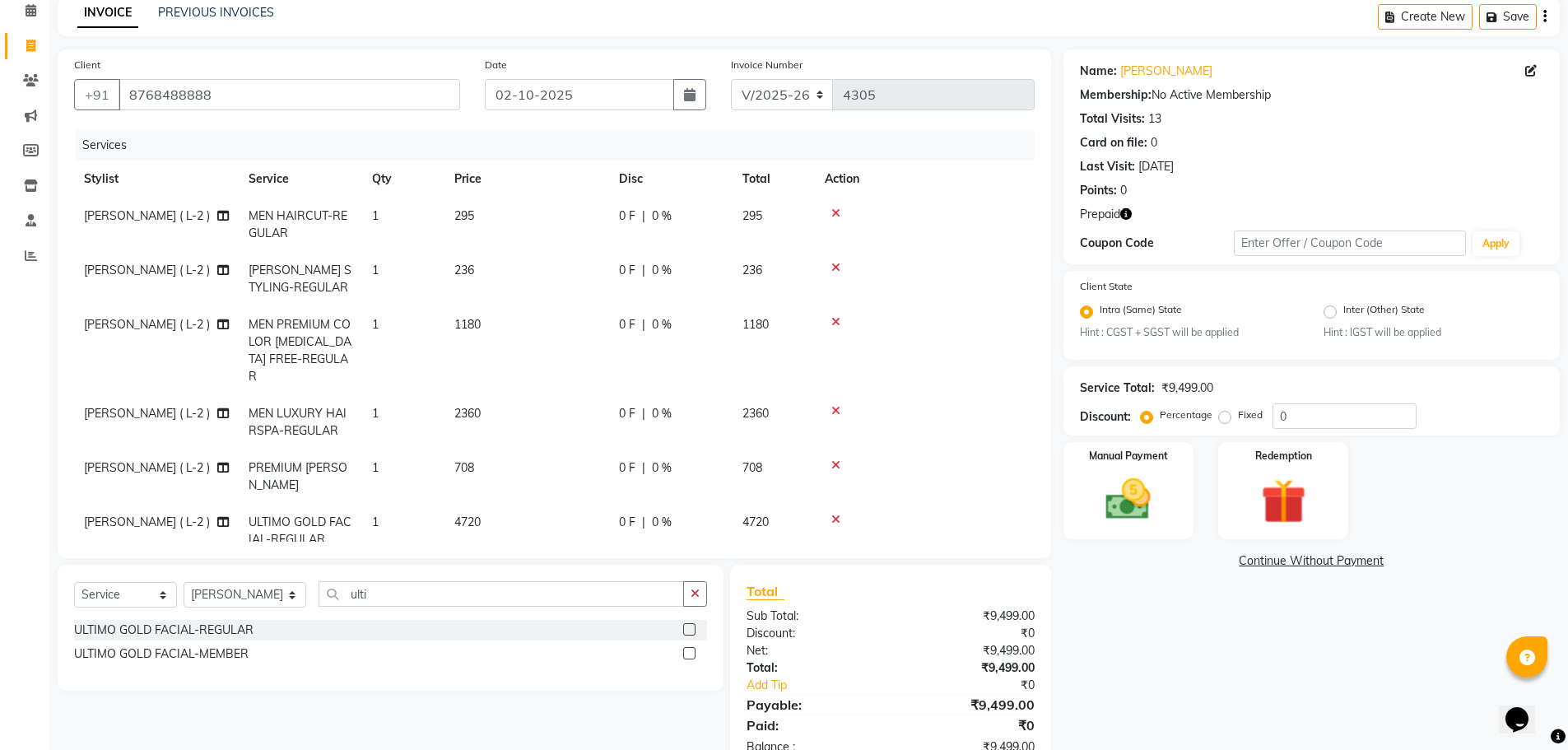
scroll to position [7, 0]
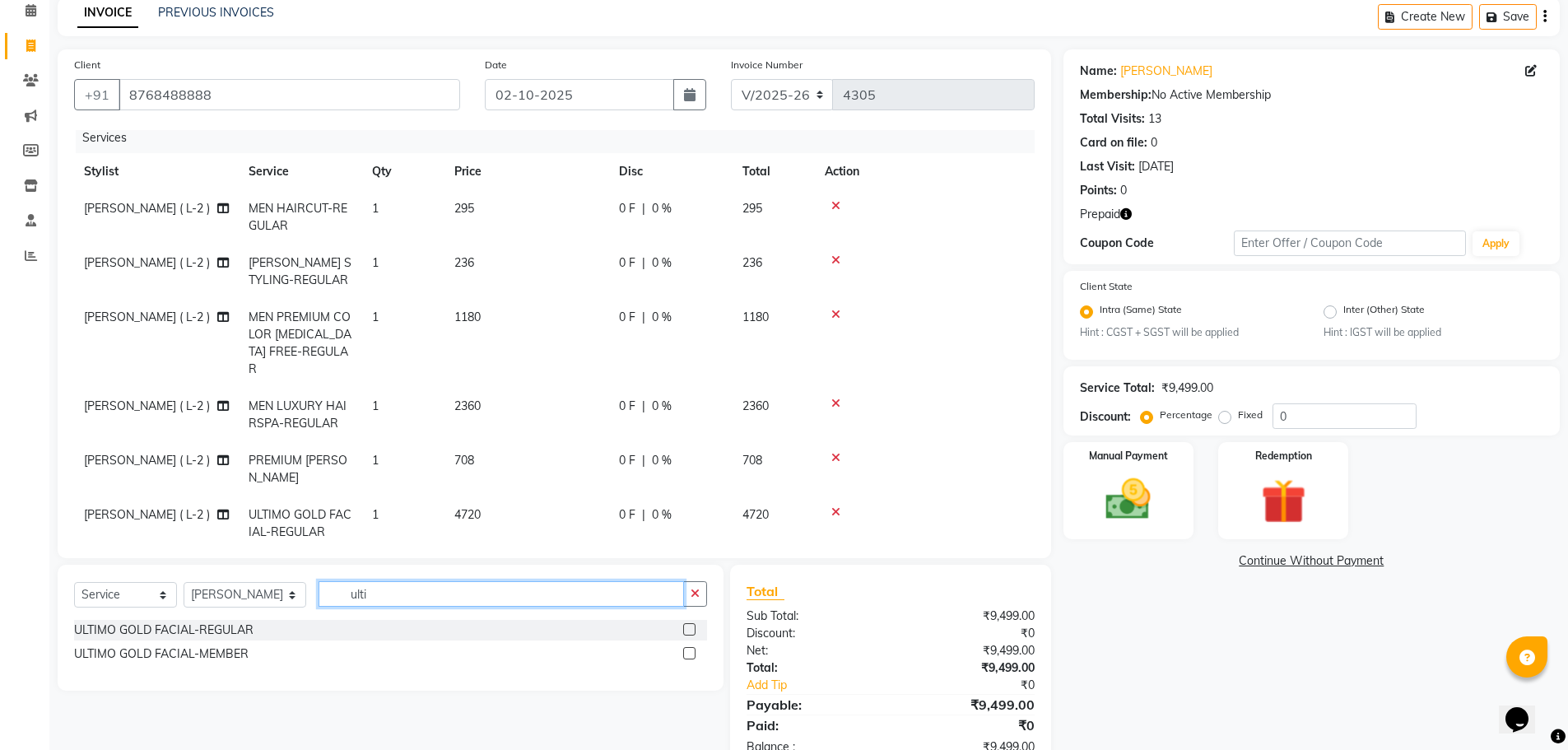
click at [436, 587] on input "ulti" at bounding box center [502, 593] width 367 height 26
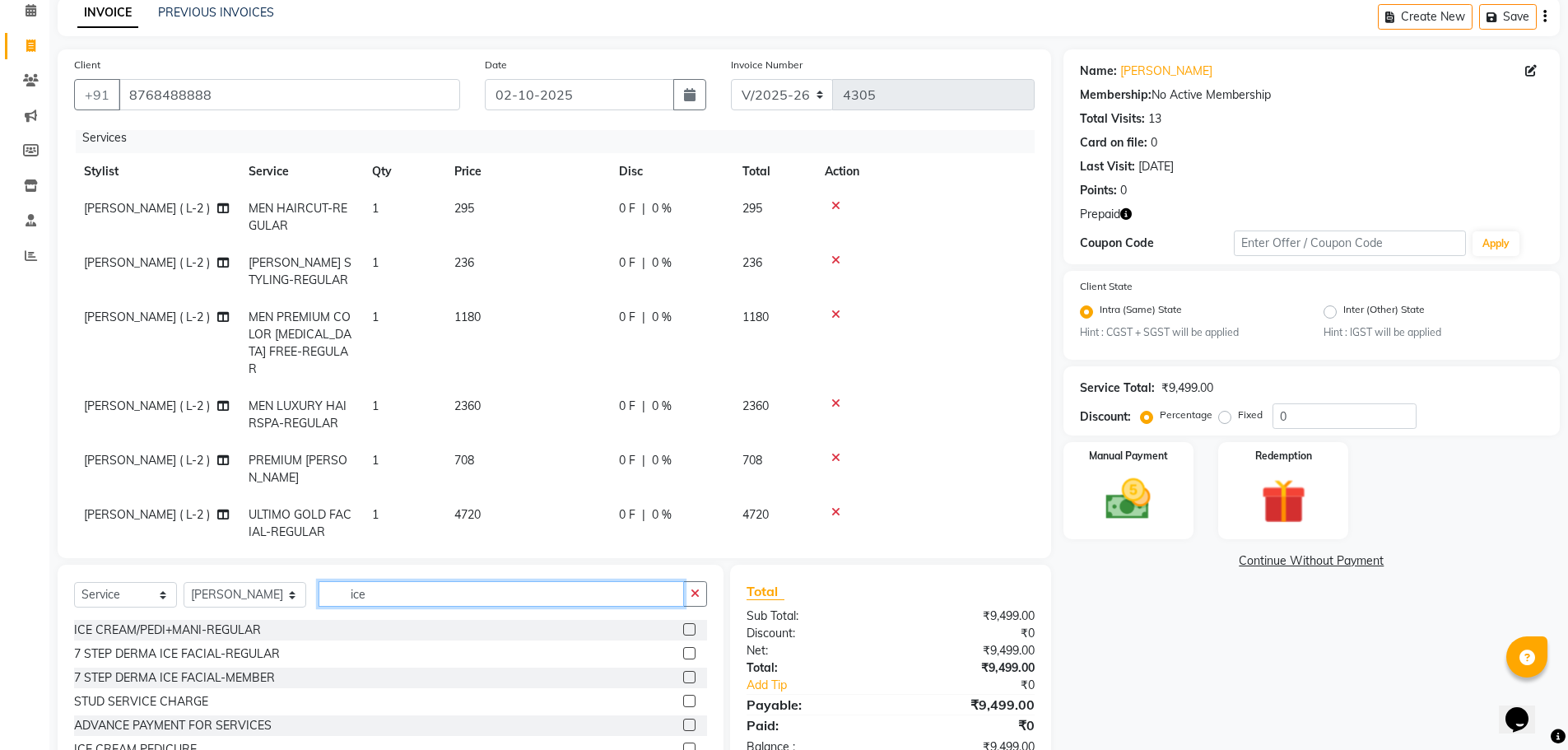
type input "ice"
click at [238, 590] on select "Select Stylist ASFIYA (L-3) BHAGYA SHREE GM JAGDISH (L-2) KARIM ( L-2 ) MEHARBA…" at bounding box center [245, 594] width 123 height 26
select select "78703"
click at [183, 582] on select "Select Stylist ASFIYA (L-3) BHAGYA SHREE GM JAGDISH (L-2) KARIM ( L-2 ) MEHARBA…" at bounding box center [245, 594] width 123 height 26
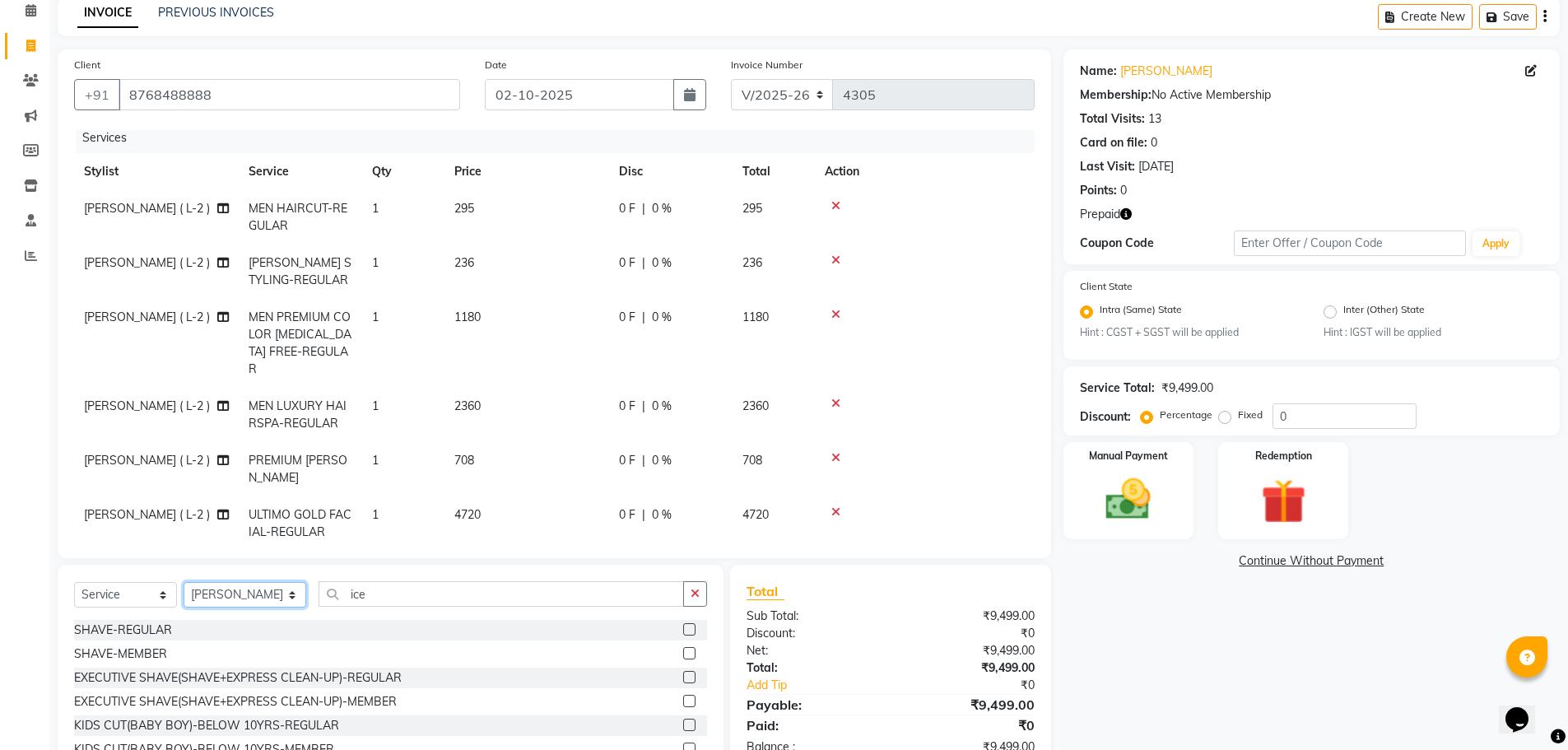
scroll to position [157, 0]
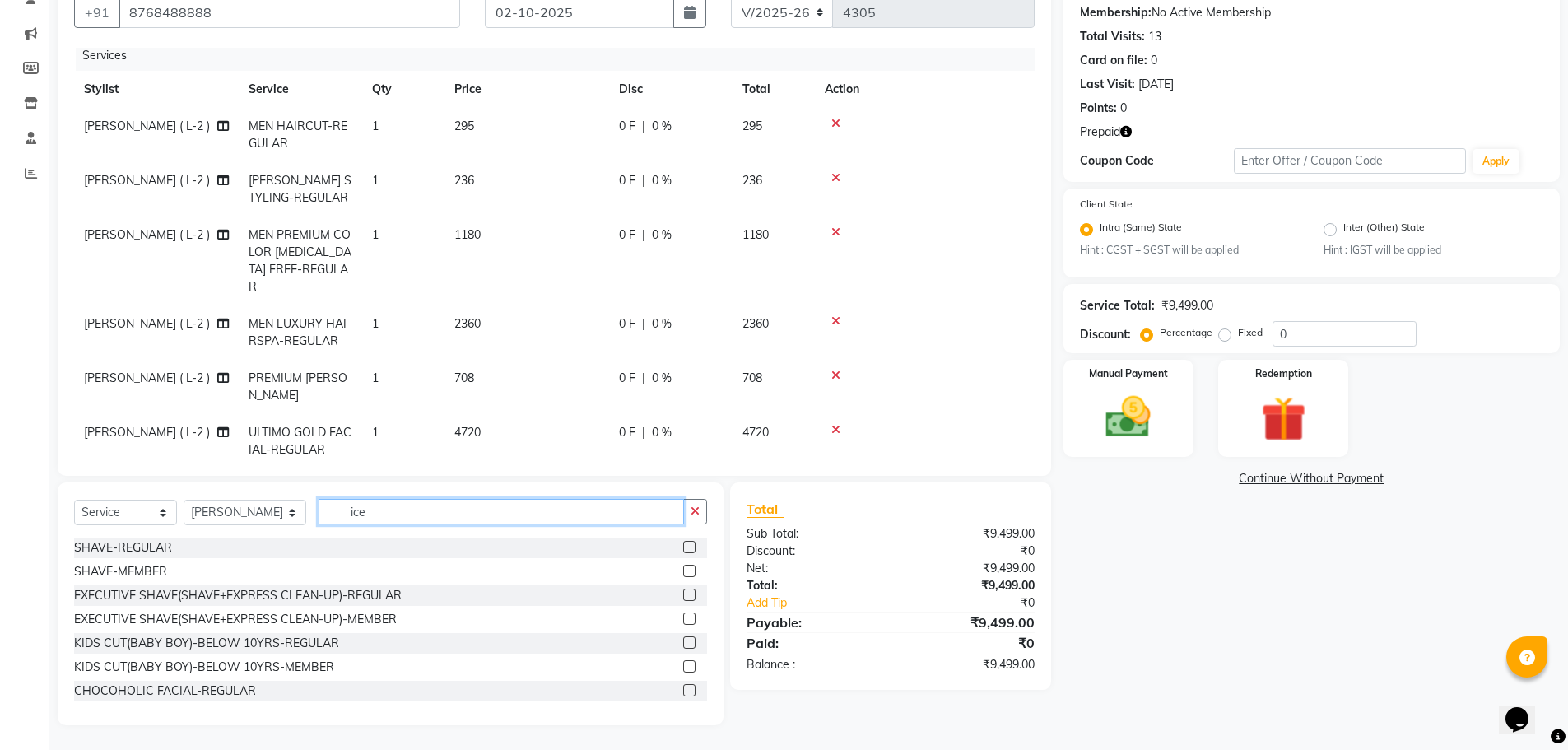
click at [400, 512] on input "ice" at bounding box center [502, 512] width 367 height 26
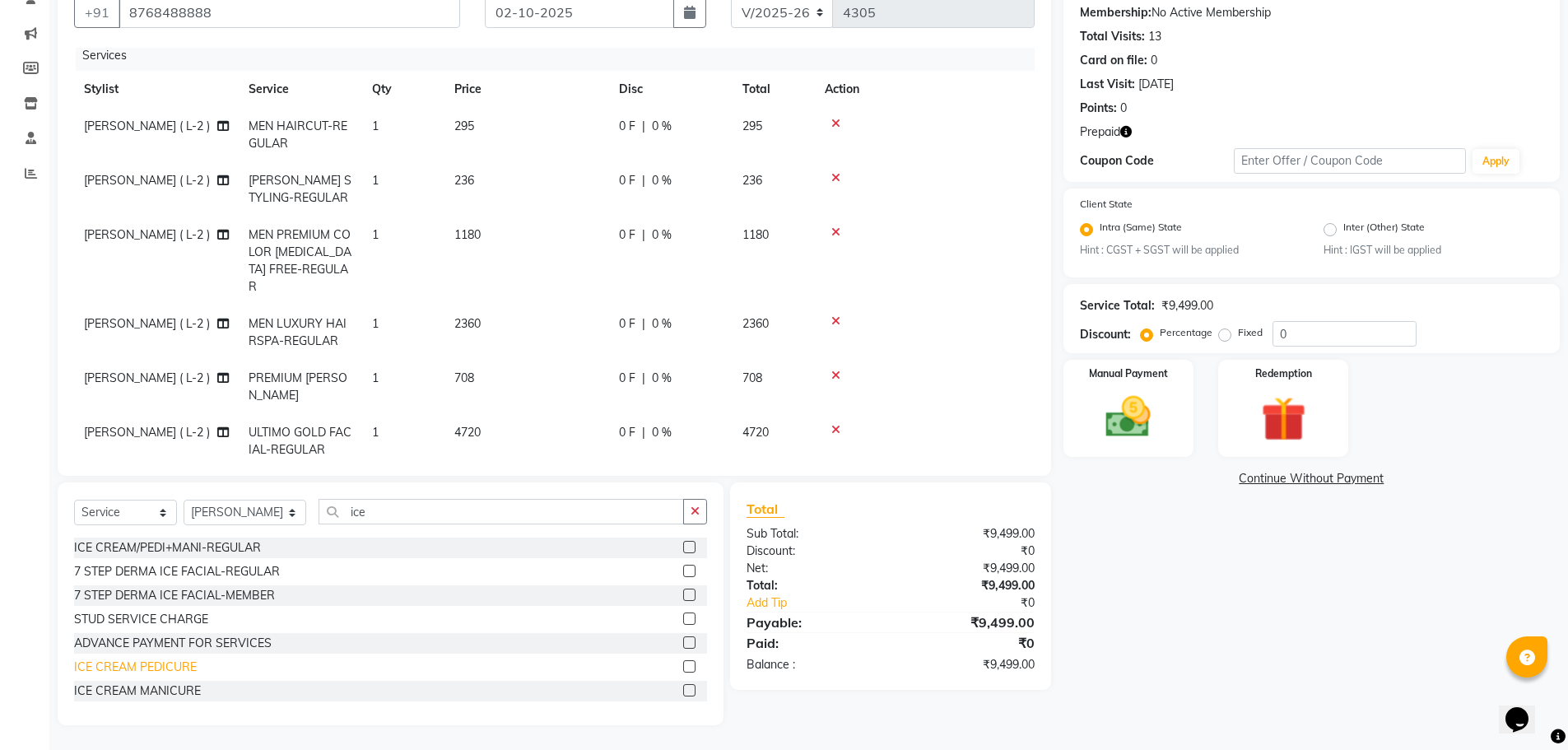
click at [129, 665] on div "ICE CREAM PEDICURE" at bounding box center [135, 666] width 123 height 17
checkbox input "false"
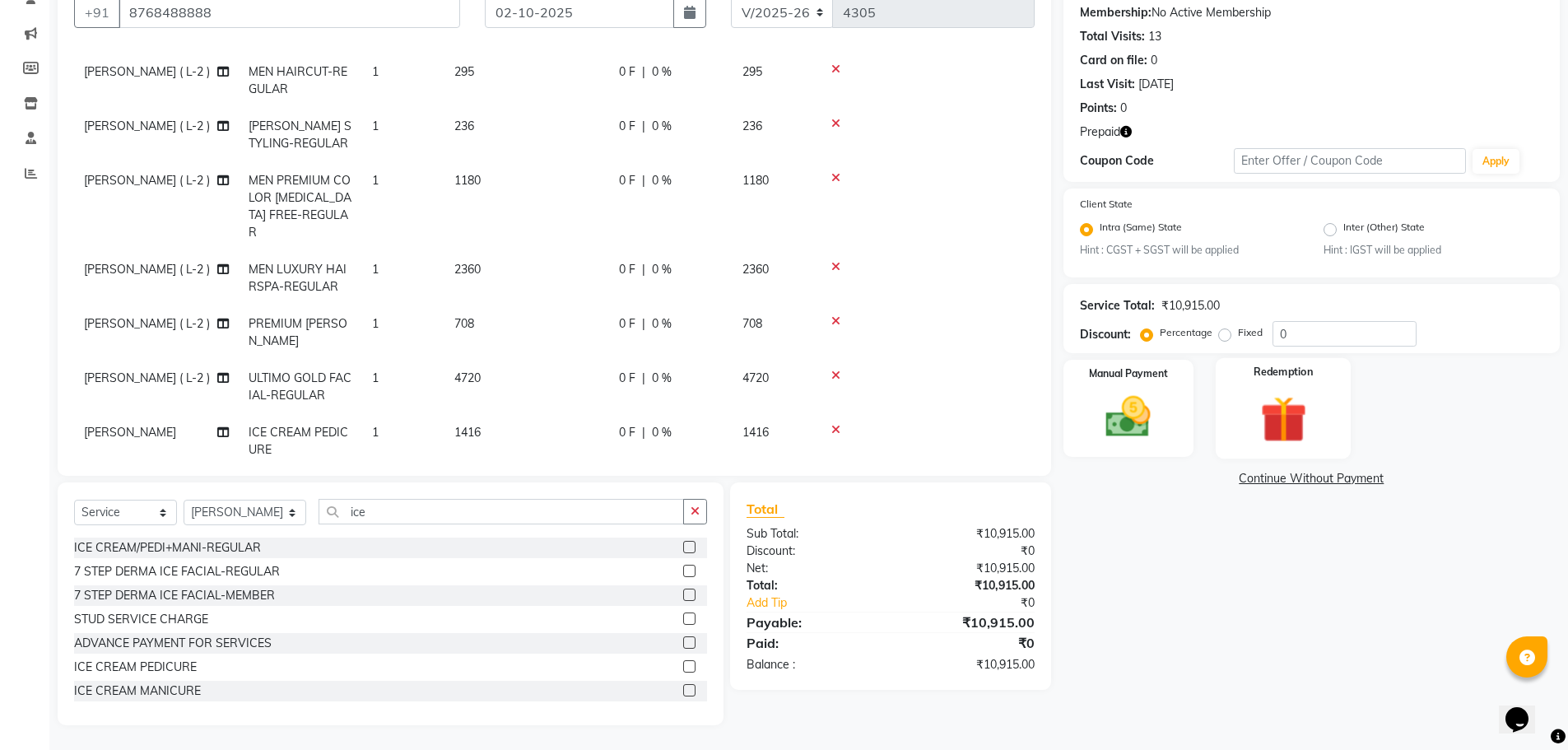
click at [1296, 422] on img at bounding box center [1283, 420] width 76 height 59
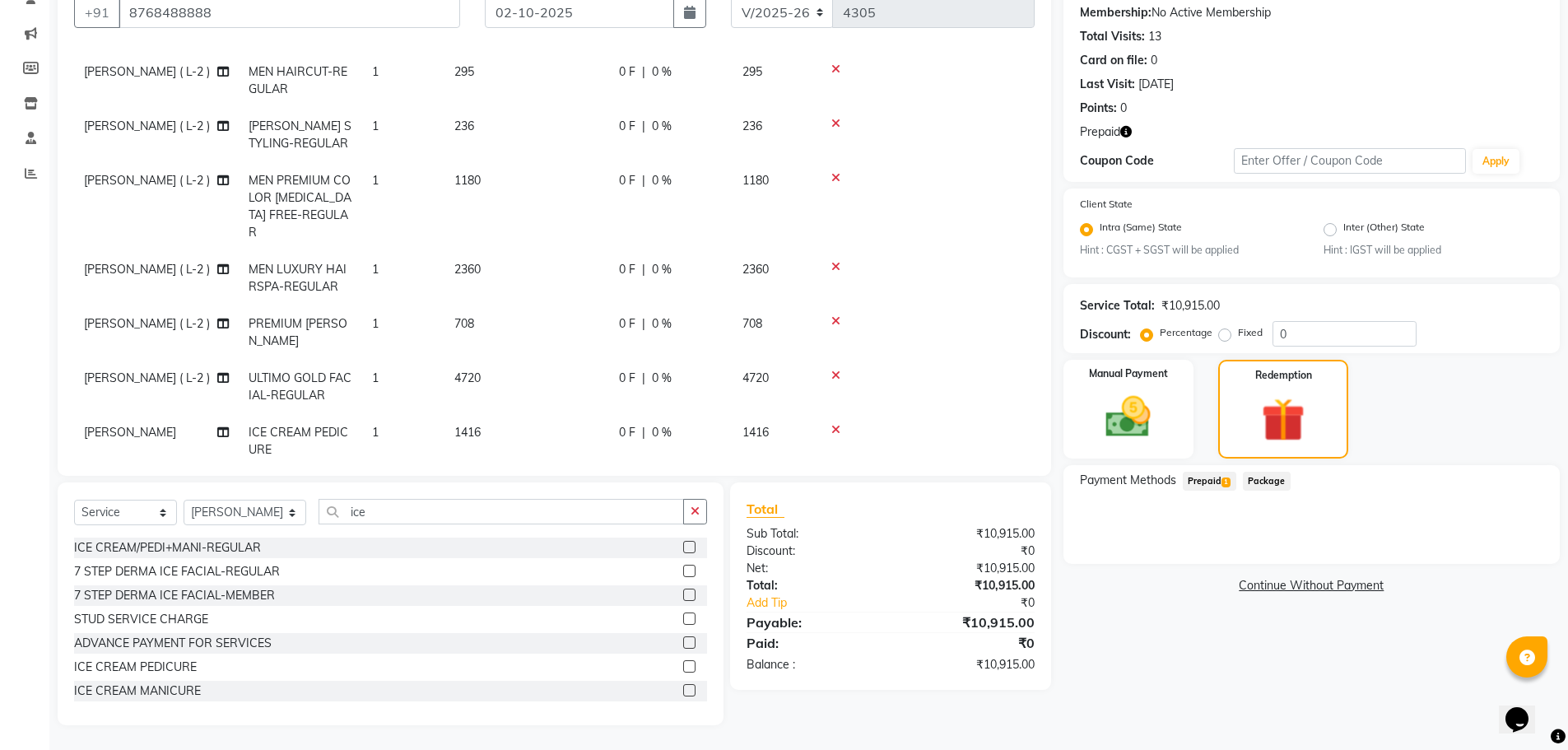
click at [1213, 480] on span "Prepaid 1" at bounding box center [1209, 480] width 53 height 19
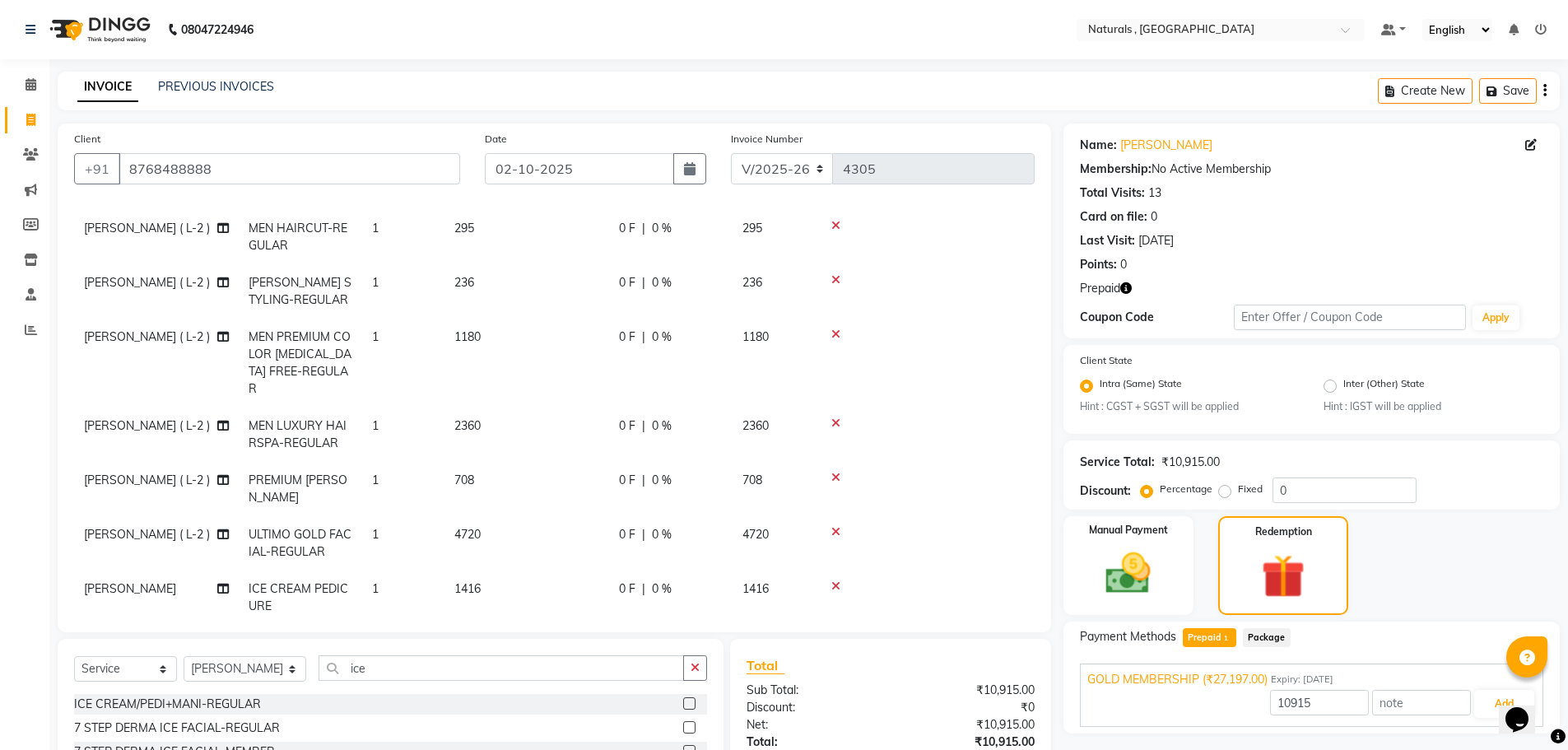
scroll to position [157, 0]
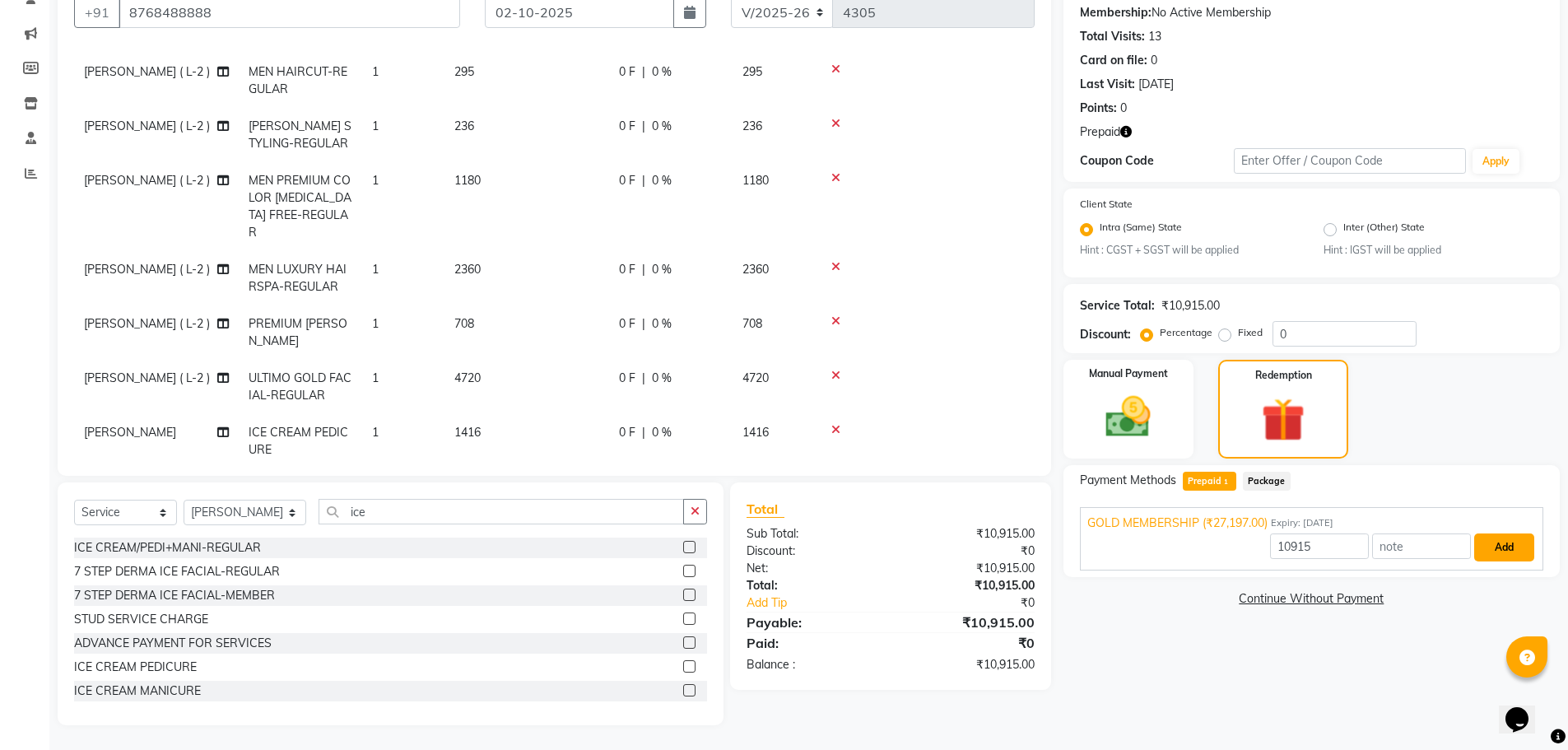
click at [1509, 550] on button "Add" at bounding box center [1505, 546] width 61 height 28
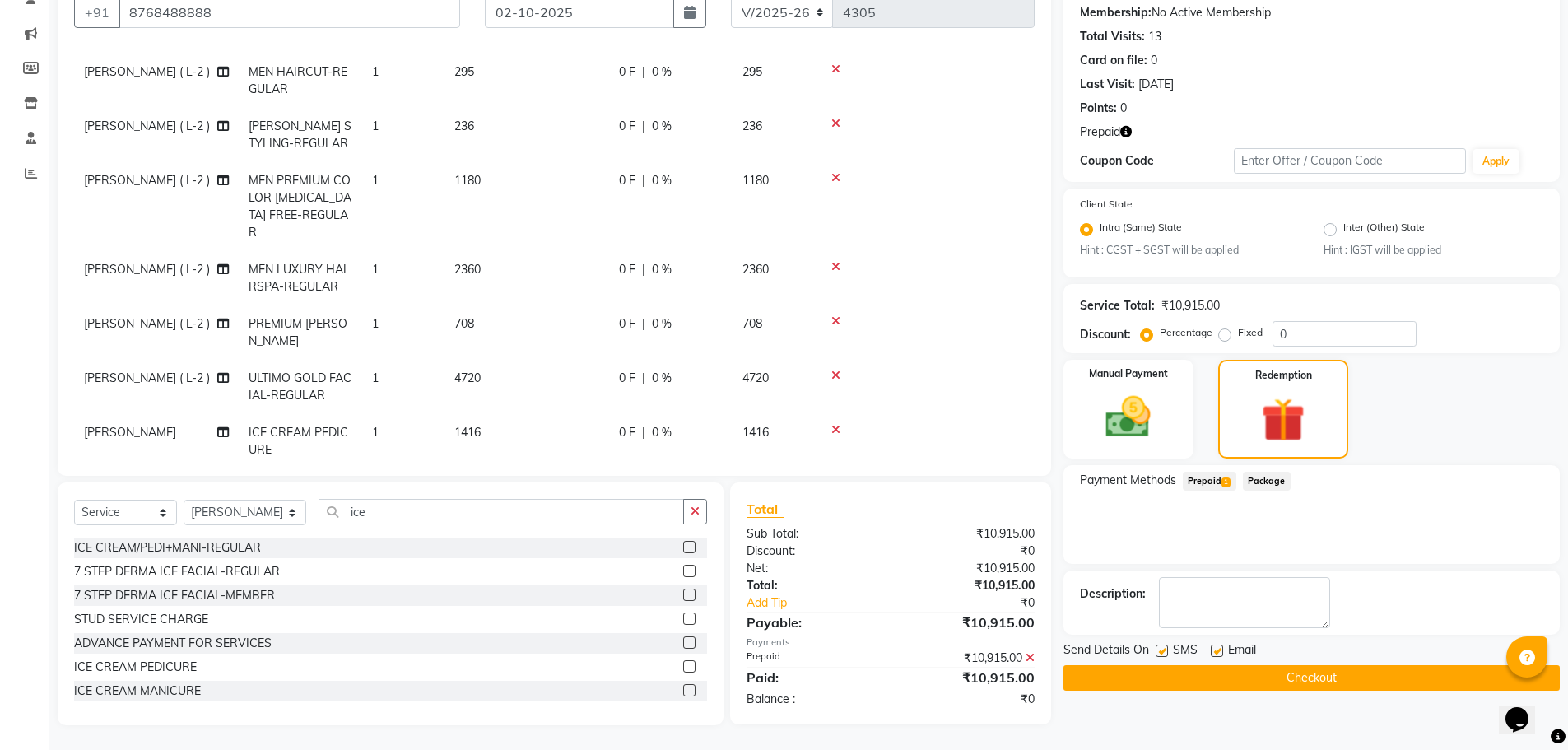
click at [1269, 478] on span "Package" at bounding box center [1267, 480] width 48 height 19
click at [1225, 672] on button "Checkout" at bounding box center [1312, 677] width 497 height 26
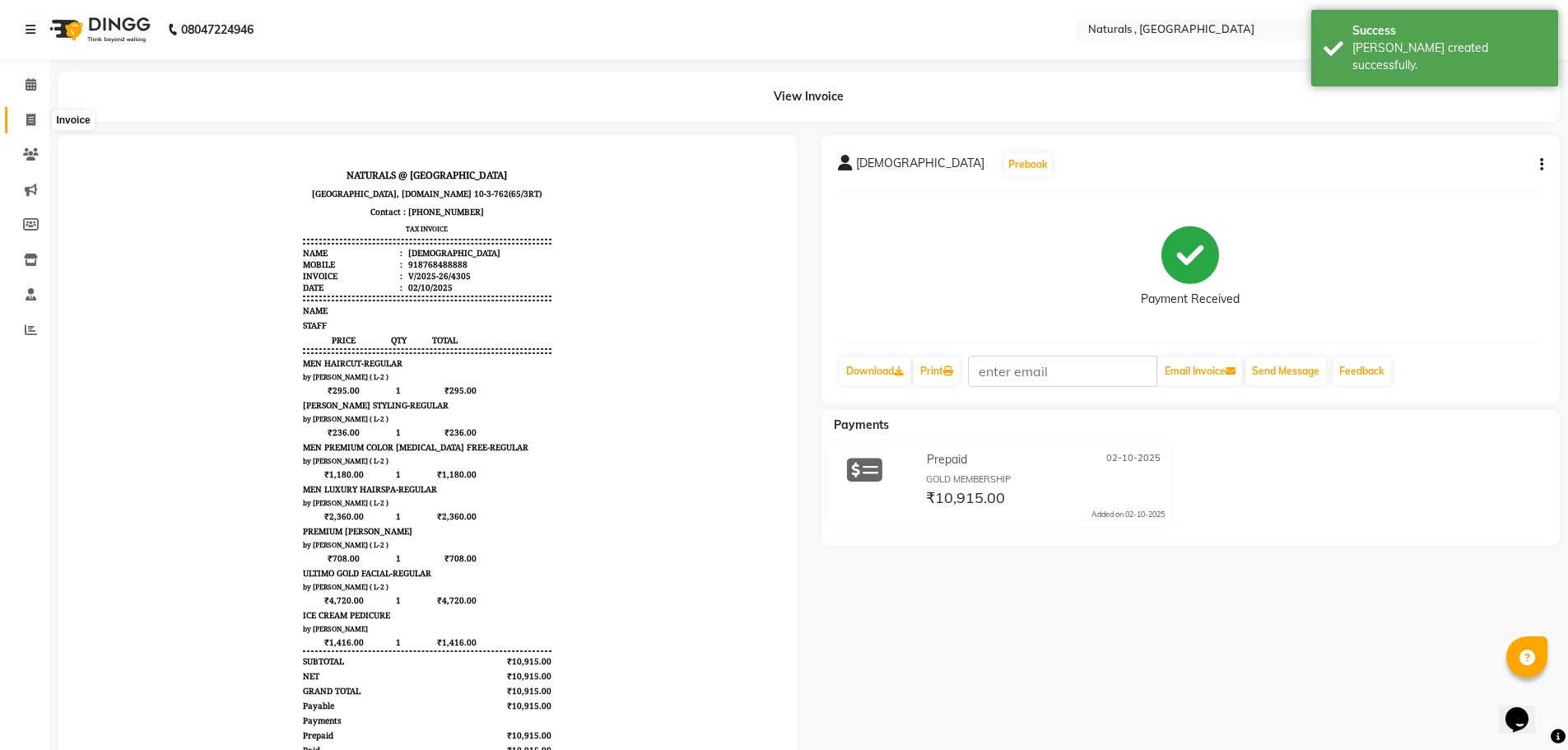
click at [31, 118] on icon at bounding box center [31, 120] width 9 height 12
select select "5818"
select select "service"
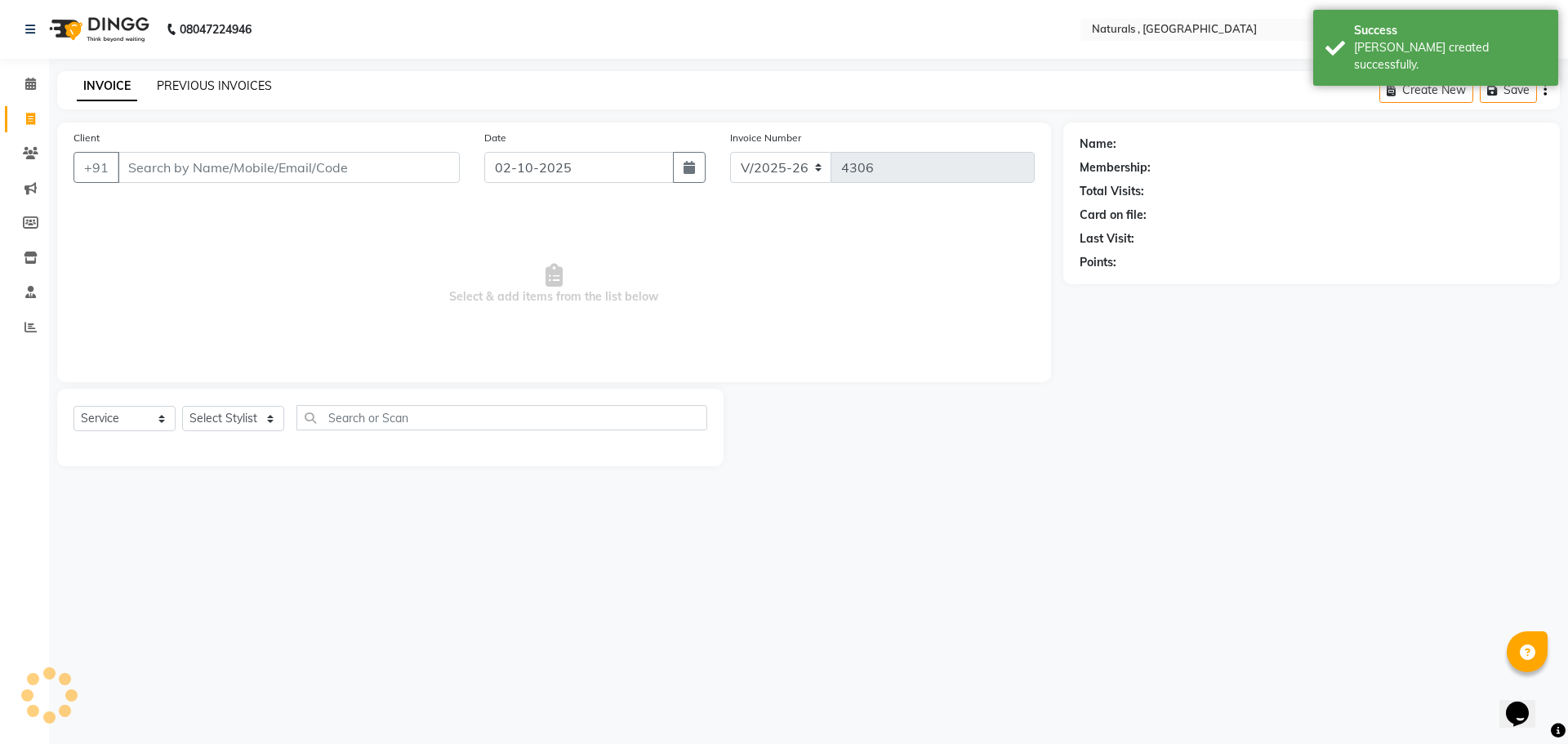
click at [237, 86] on link "PREVIOUS INVOICES" at bounding box center [215, 86] width 115 height 15
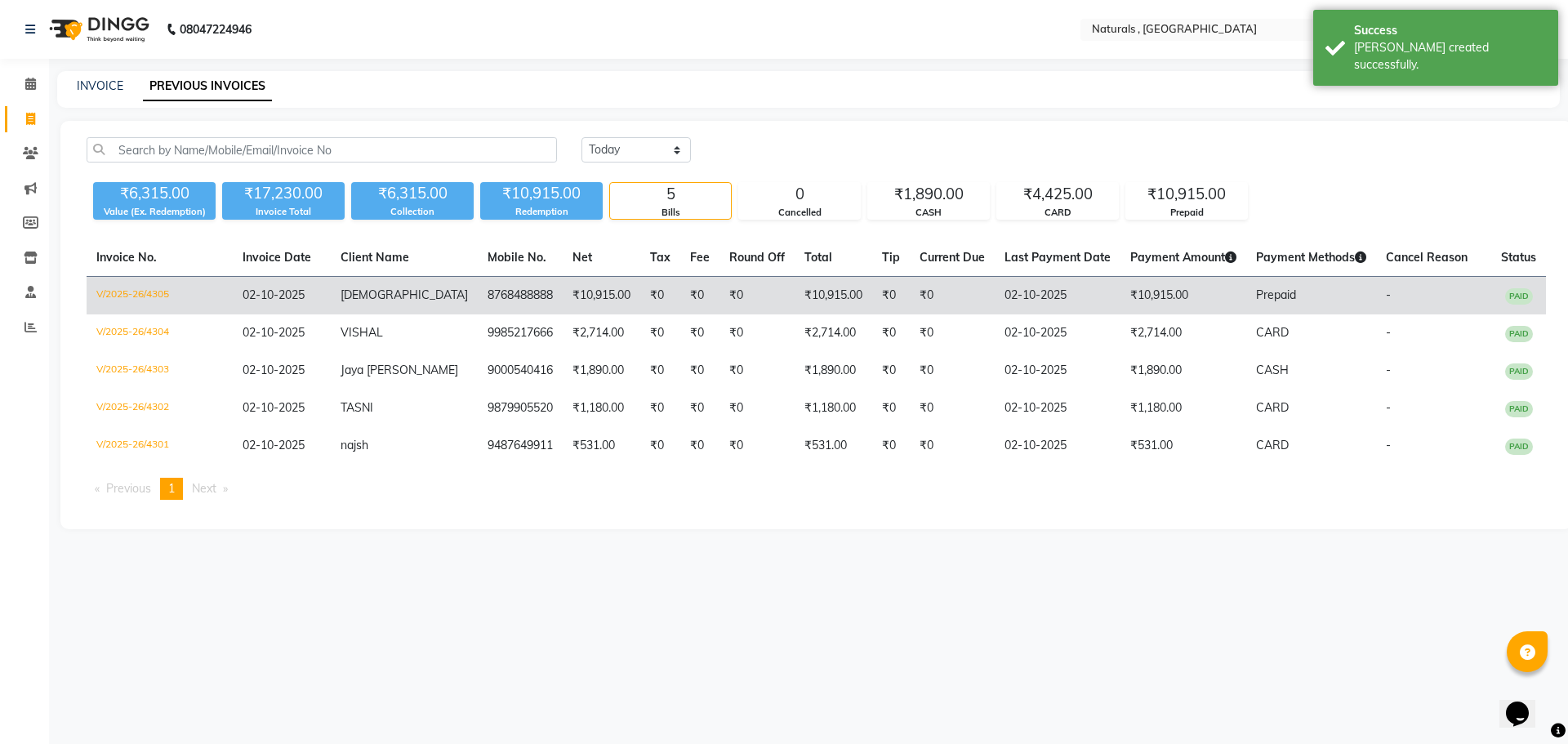
click at [409, 298] on span "[DEMOGRAPHIC_DATA]" at bounding box center [404, 295] width 127 height 15
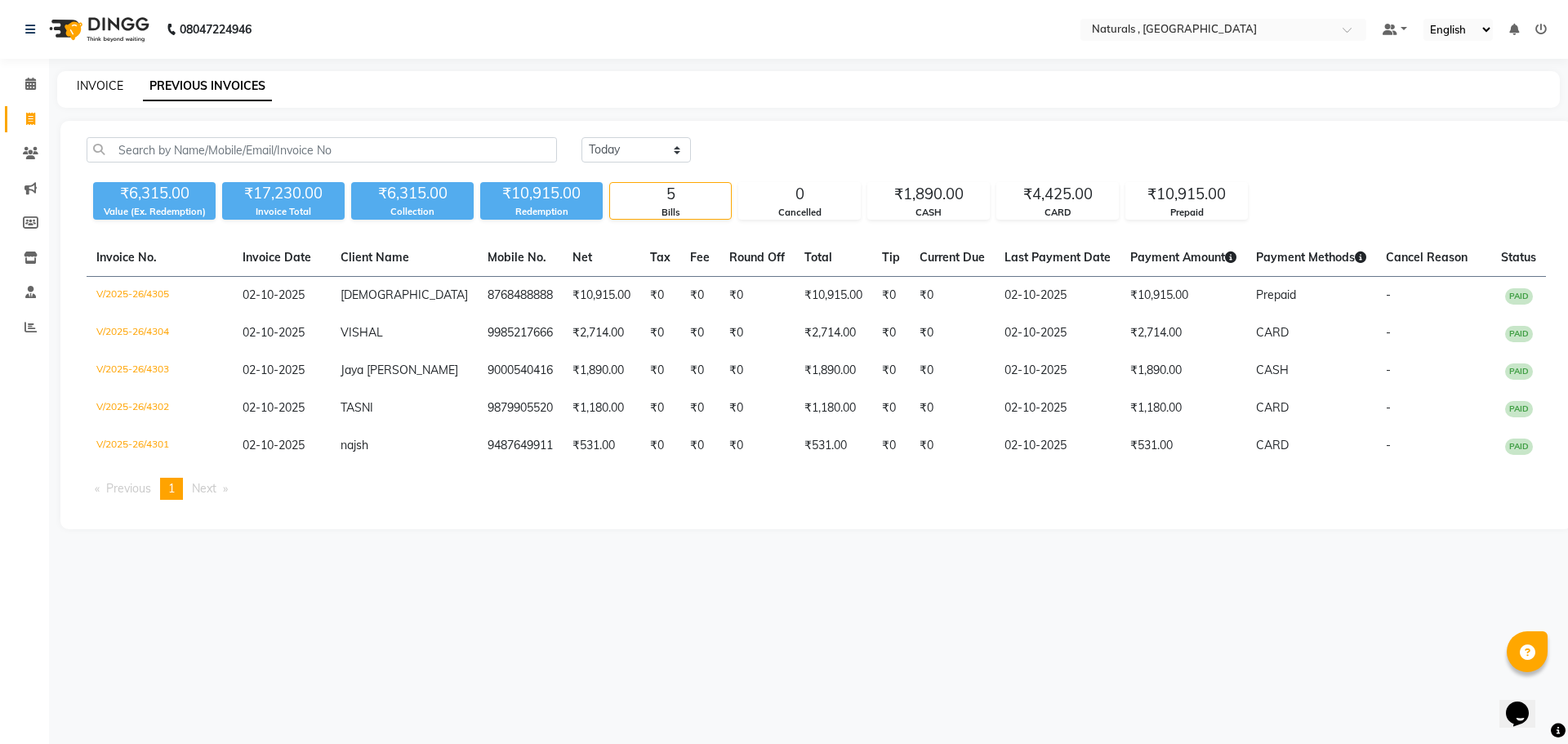
click at [87, 87] on link "INVOICE" at bounding box center [100, 86] width 47 height 15
select select "5818"
select select "service"
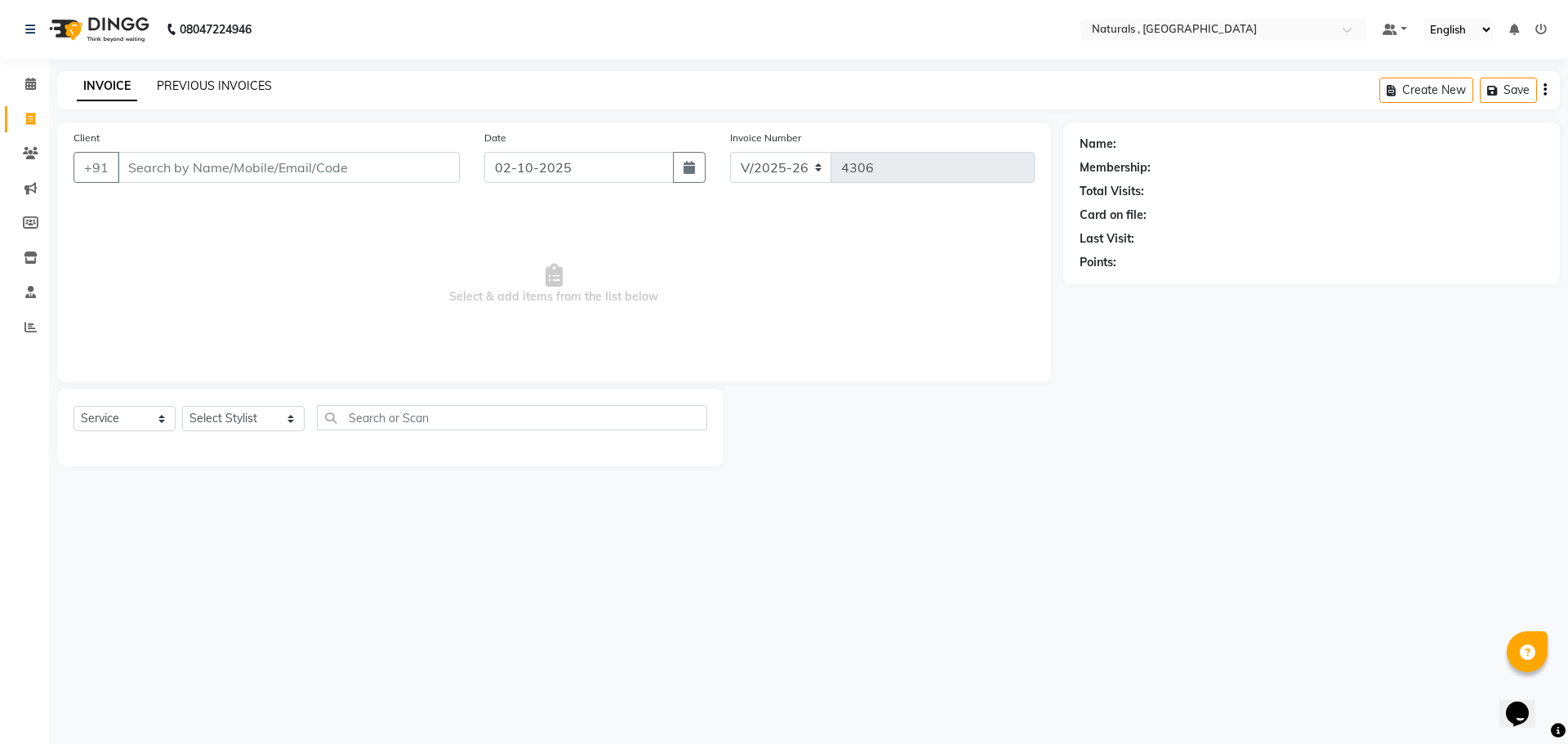
click at [207, 89] on link "PREVIOUS INVOICES" at bounding box center [215, 86] width 115 height 15
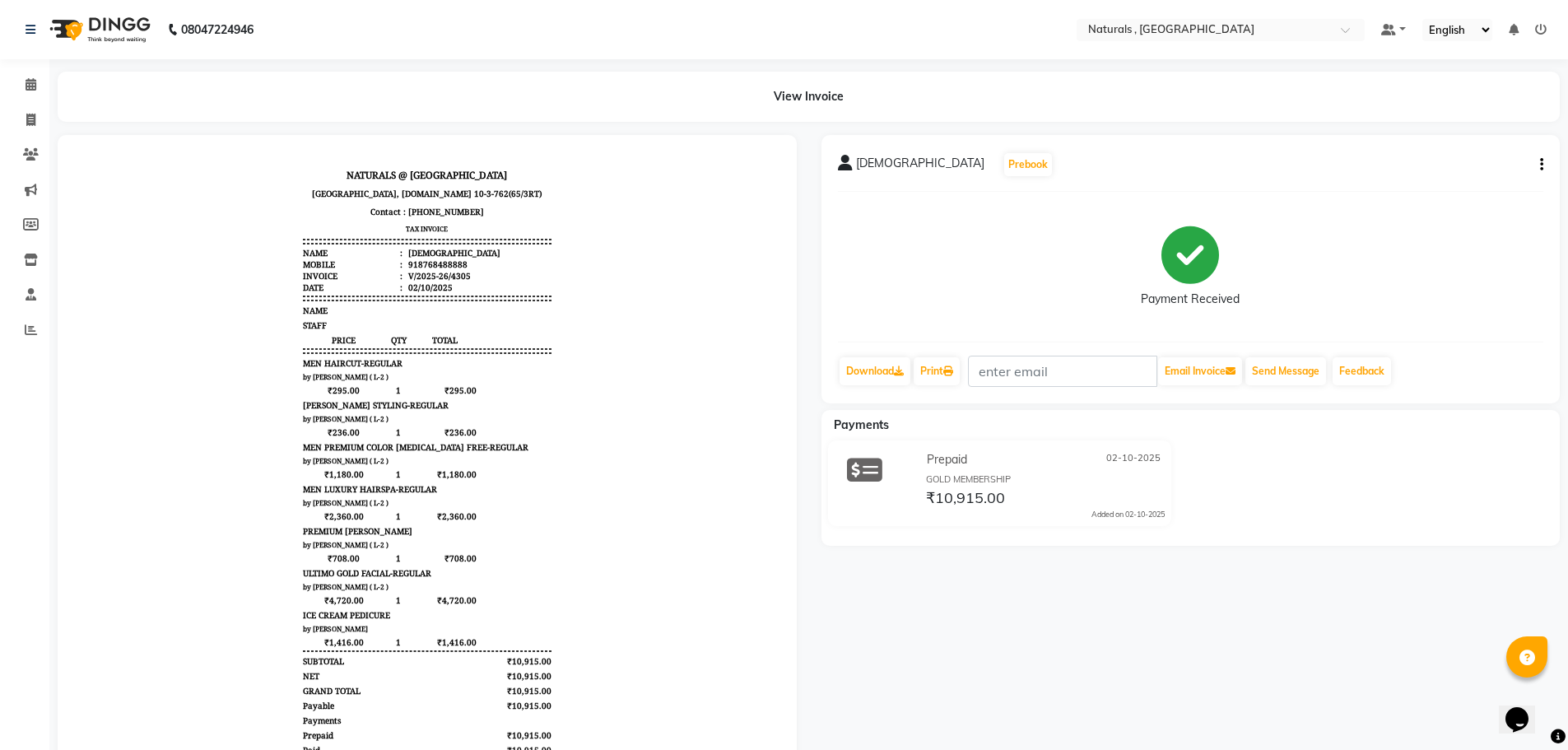
click at [1536, 170] on button "button" at bounding box center [1538, 165] width 10 height 17
click at [1465, 194] on div "Edit Invoice" at bounding box center [1459, 195] width 113 height 20
select select "service"
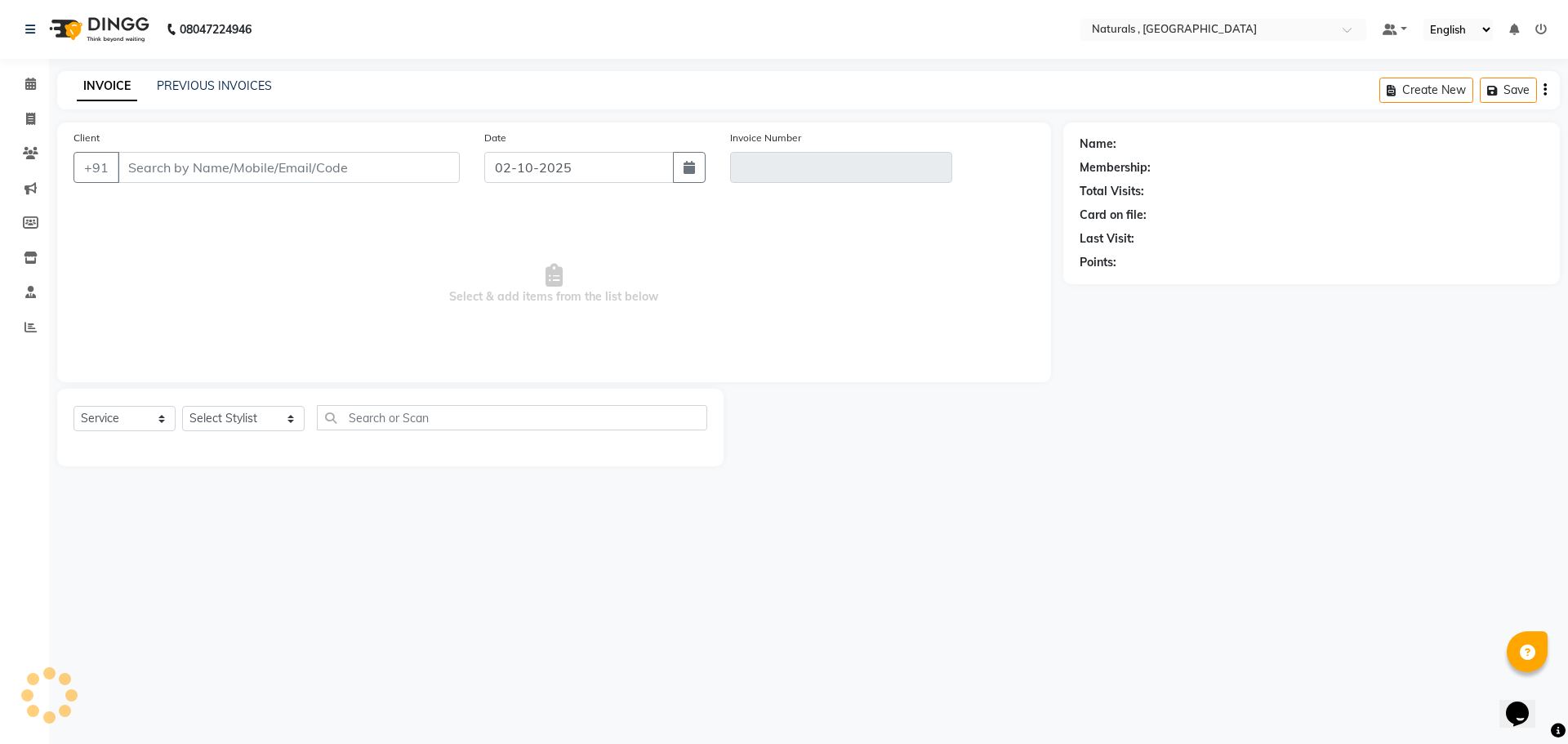
type input "8768488888"
type input "V/2025-26/4305"
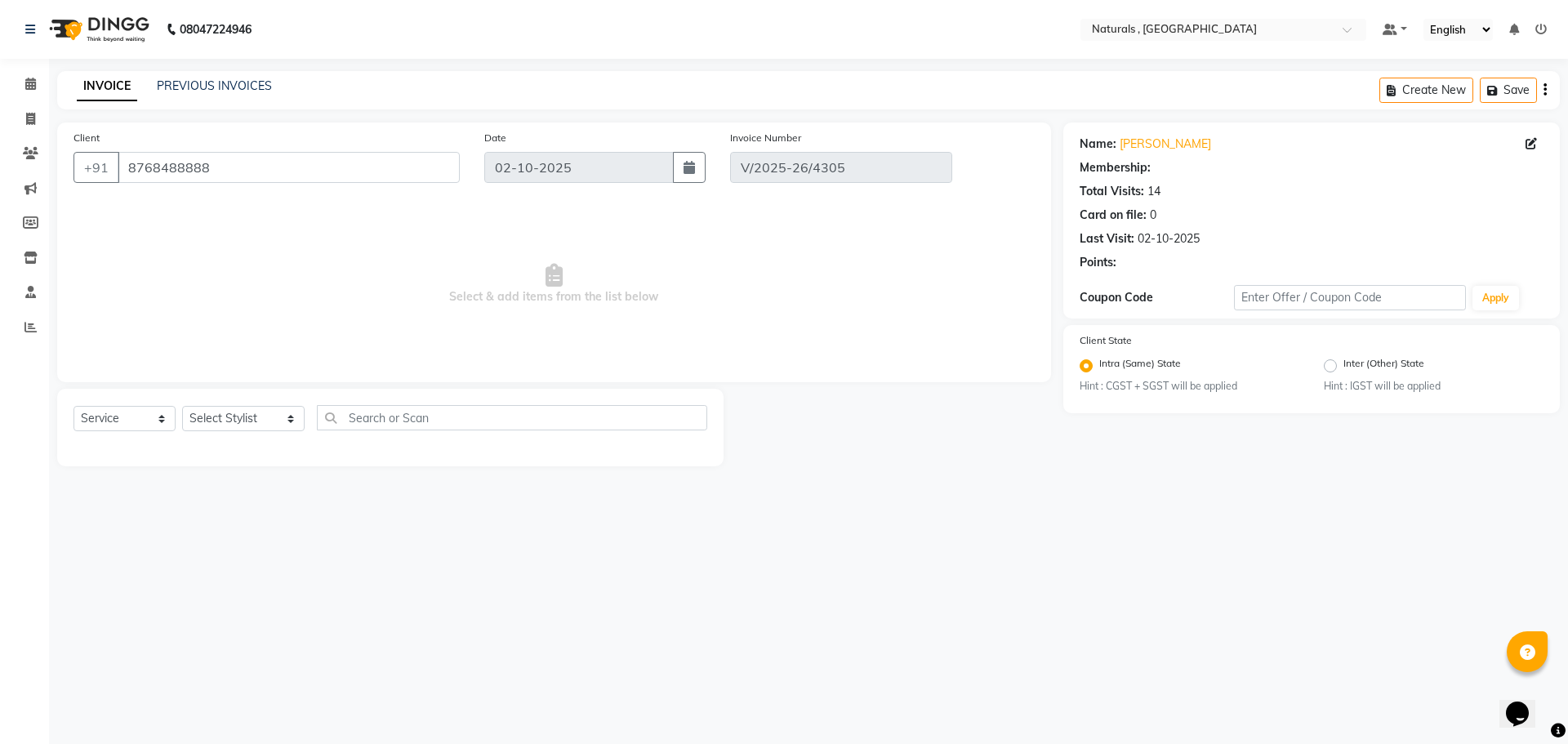
select select "select"
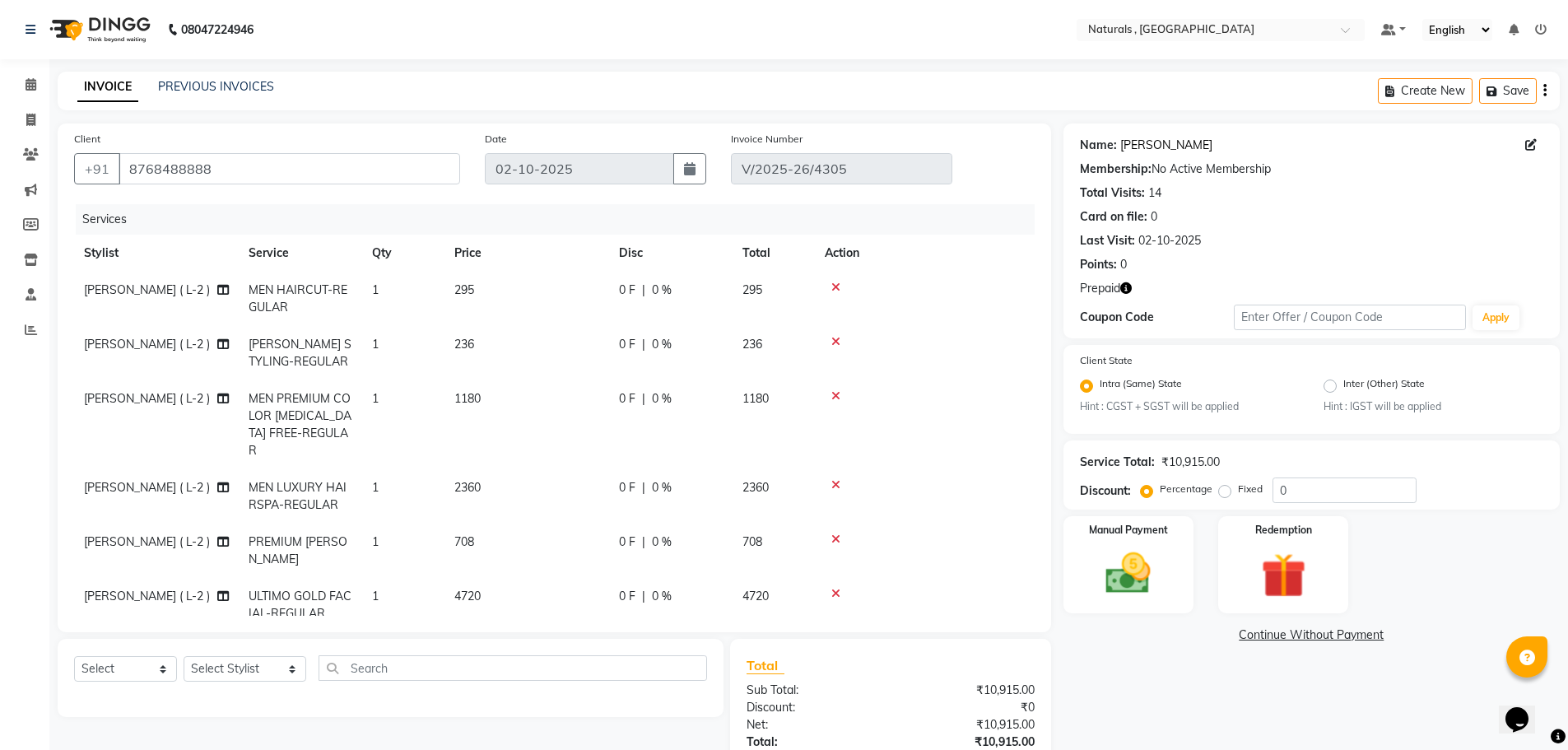
click at [1158, 141] on link "Chaitanya" at bounding box center [1167, 145] width 93 height 17
click at [1129, 288] on icon "button" at bounding box center [1126, 287] width 12 height 12
